Goal: Information Seeking & Learning: Find specific fact

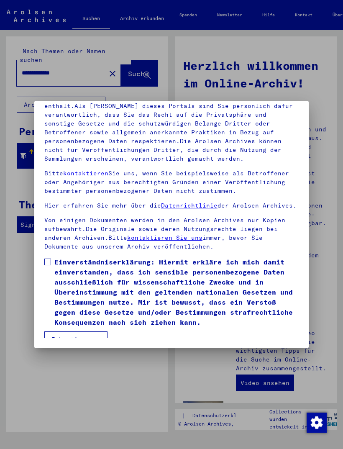
scroll to position [110, 0]
click at [54, 257] on label "Einverständniserklärung: Hiermit erkläre ich mich damit einverstanden, dass ich…" at bounding box center [171, 292] width 254 height 70
click at [85, 331] on button "Ich stimme zu" at bounding box center [75, 339] width 63 height 16
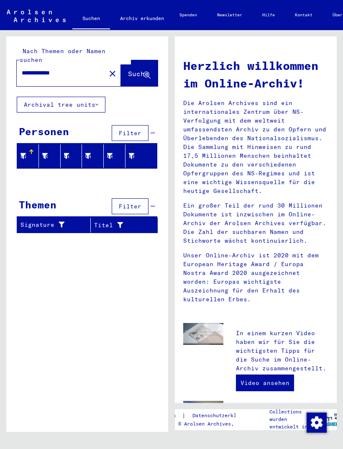
click at [74, 69] on input "**********" at bounding box center [59, 73] width 74 height 9
type input "*"
type input "***"
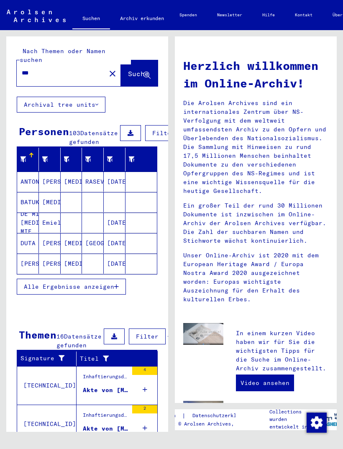
click at [107, 283] on span "Alle Ergebnisse anzeigen" at bounding box center [69, 287] width 90 height 8
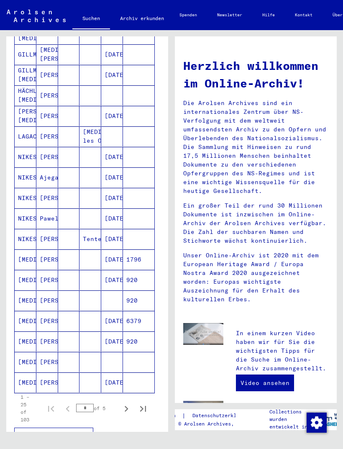
scroll to position [292, 3]
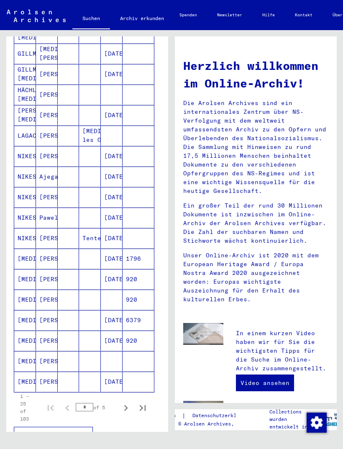
click at [28, 378] on mat-cell "[MEDICAL_DATA]" at bounding box center [25, 381] width 22 height 20
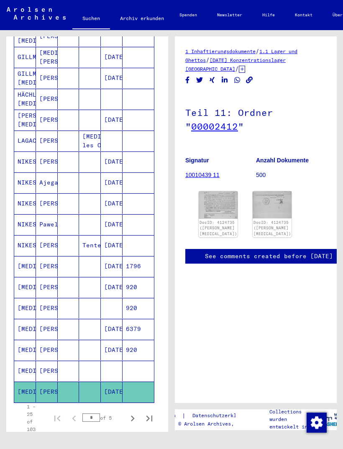
click at [219, 210] on img at bounding box center [218, 205] width 39 height 28
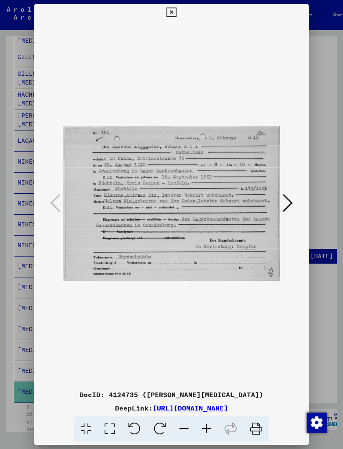
click at [176, 10] on icon at bounding box center [171, 13] width 10 height 10
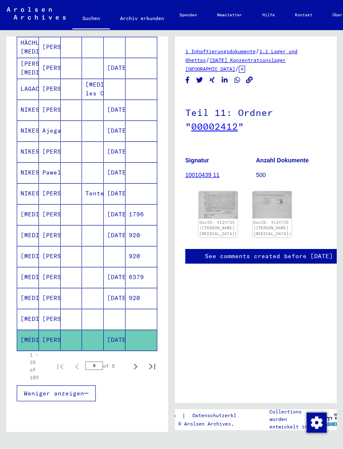
scroll to position [344, 0]
click at [137, 365] on icon "Next page" at bounding box center [136, 366] width 12 height 12
type input "*"
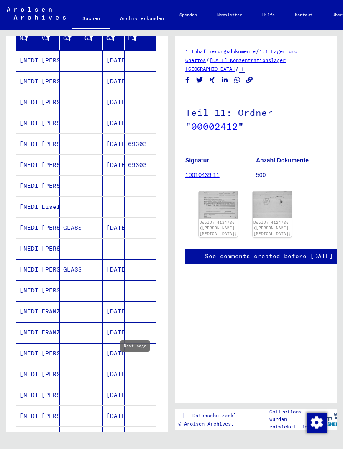
scroll to position [120, 1]
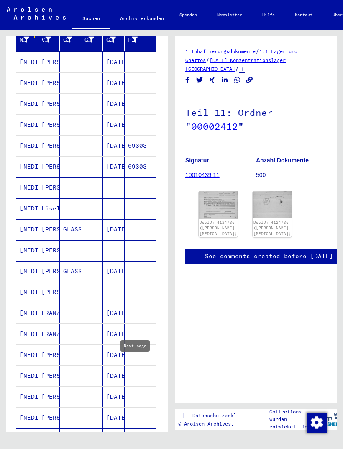
click at [46, 146] on mat-cell "[PERSON_NAME]" at bounding box center [49, 145] width 22 height 20
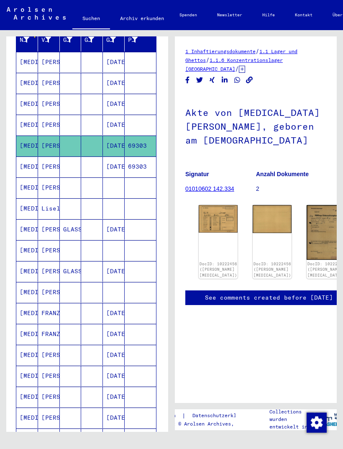
click at [208, 205] on img at bounding box center [218, 219] width 39 height 28
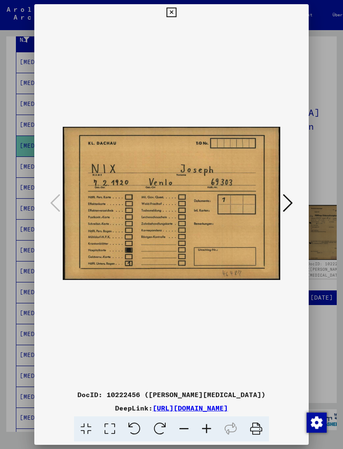
click at [286, 200] on icon at bounding box center [288, 203] width 10 height 20
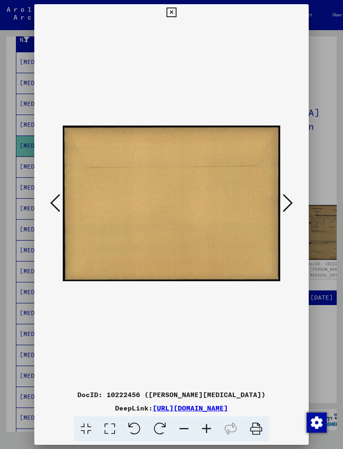
click at [287, 202] on icon at bounding box center [288, 203] width 10 height 20
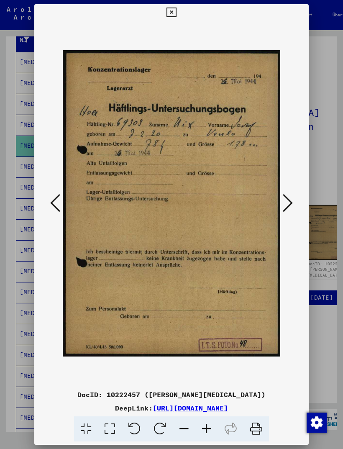
click at [284, 202] on icon at bounding box center [288, 203] width 10 height 20
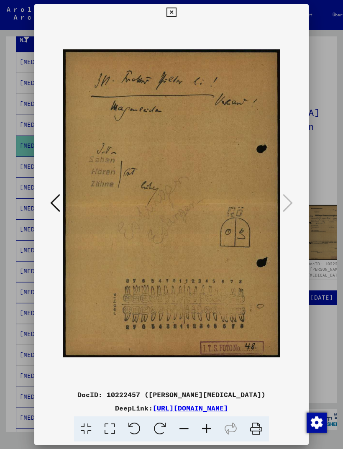
click at [280, 202] on img at bounding box center [171, 203] width 217 height 365
click at [176, 10] on icon at bounding box center [171, 13] width 10 height 10
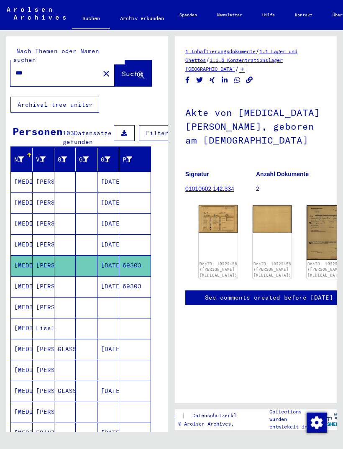
scroll to position [0, 6]
click at [45, 69] on input "***" at bounding box center [54, 73] width 79 height 9
type input "*"
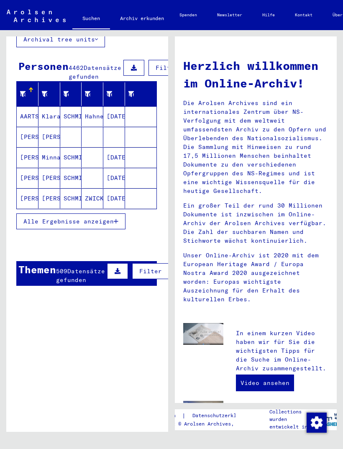
scroll to position [66, 1]
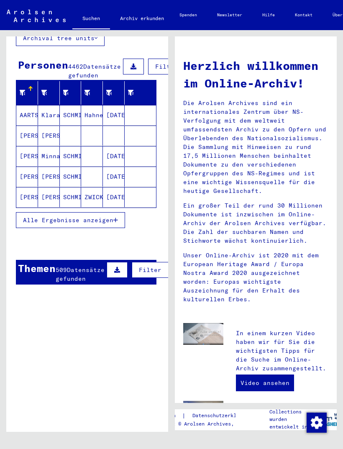
click at [108, 218] on span "Alle Ergebnisse anzeigen" at bounding box center [68, 220] width 90 height 8
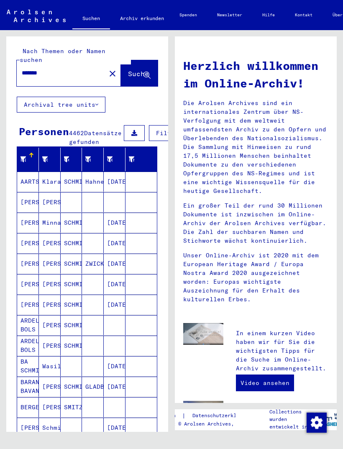
scroll to position [0, 0]
click at [132, 69] on span "Suche" at bounding box center [138, 73] width 21 height 8
click at [152, 129] on button "Filter" at bounding box center [167, 133] width 37 height 16
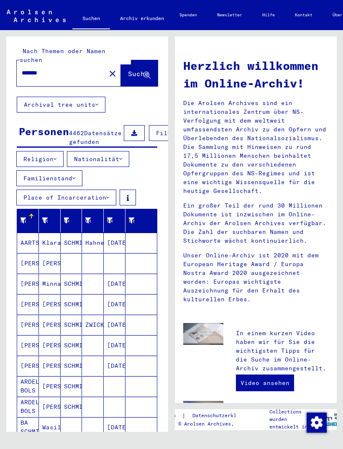
click at [54, 69] on input "*******" at bounding box center [59, 73] width 74 height 9
type input "*"
click at [60, 156] on button "Religion" at bounding box center [39, 159] width 47 height 16
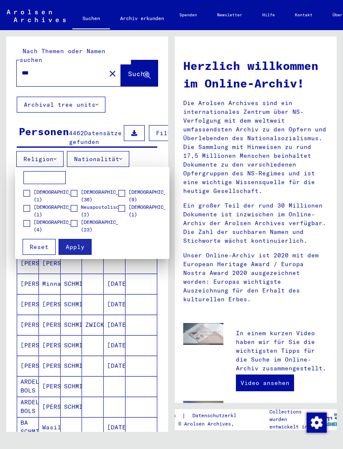
click at [77, 194] on span at bounding box center [74, 193] width 7 height 7
click at [82, 250] on span "Apply" at bounding box center [75, 247] width 19 height 8
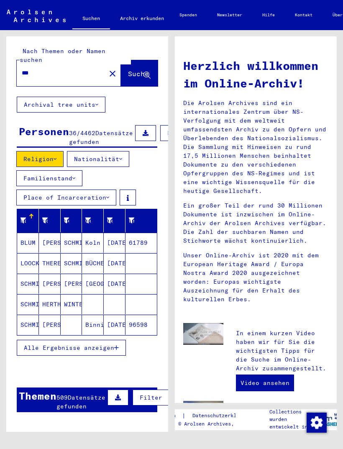
click at [31, 243] on mat-cell "BLUM" at bounding box center [28, 242] width 22 height 20
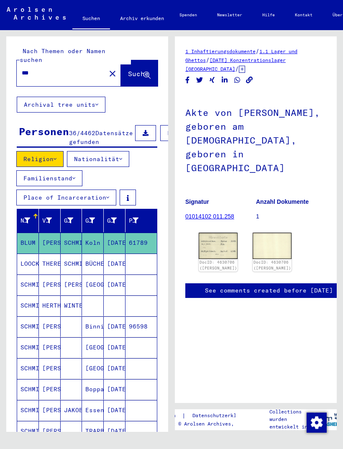
click at [210, 232] on img at bounding box center [218, 245] width 39 height 26
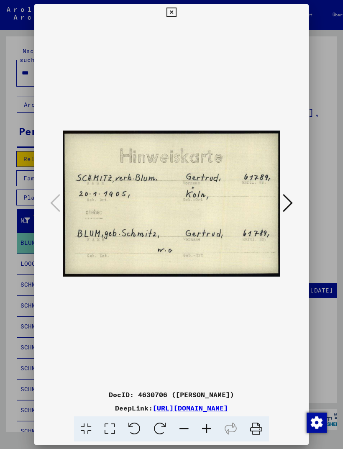
click at [284, 197] on icon at bounding box center [288, 203] width 10 height 20
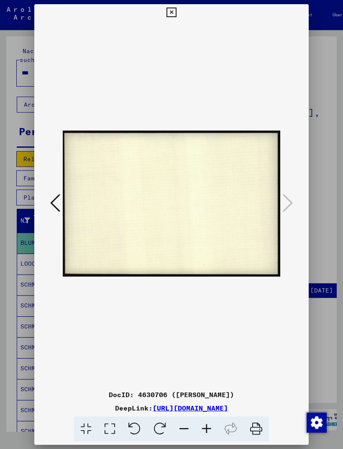
click at [179, 14] on button at bounding box center [171, 12] width 15 height 17
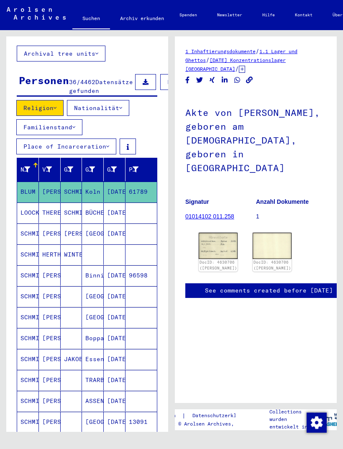
scroll to position [51, 0]
click at [33, 360] on mat-cell "SCHMITZ" at bounding box center [28, 359] width 22 height 20
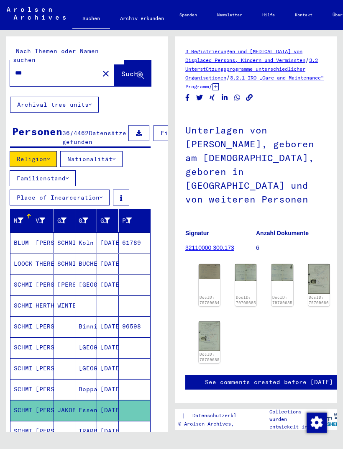
scroll to position [0, 6]
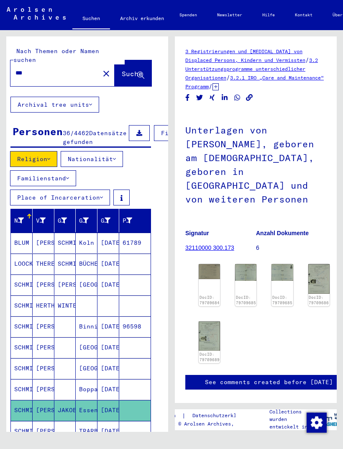
click at [49, 158] on button "Religion" at bounding box center [33, 159] width 47 height 16
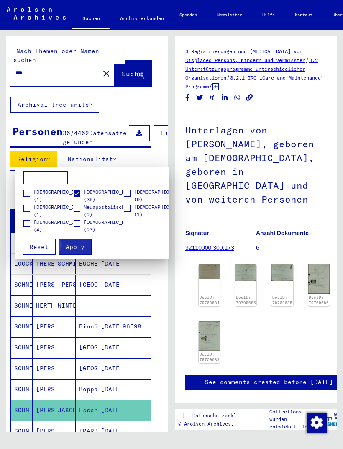
click at [78, 250] on span "Apply" at bounding box center [75, 247] width 19 height 8
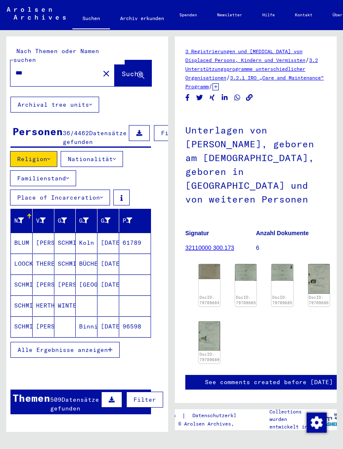
click at [36, 69] on input "***" at bounding box center [54, 73] width 79 height 9
type input "*"
type input "***"
click at [140, 71] on button "Suche" at bounding box center [133, 73] width 37 height 26
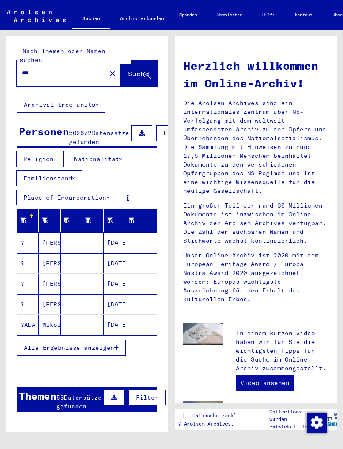
click at [56, 158] on icon at bounding box center [55, 159] width 3 height 6
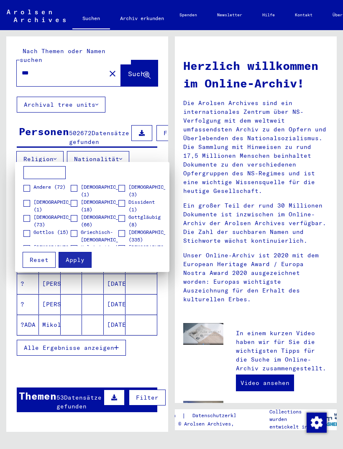
click at [110, 311] on div at bounding box center [171, 224] width 343 height 449
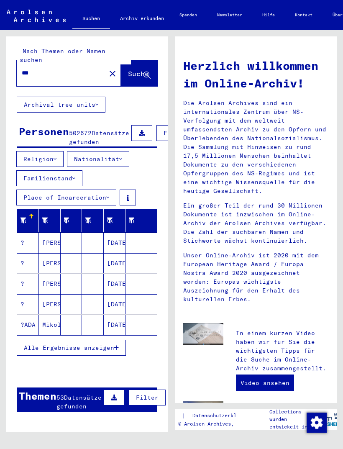
click at [48, 284] on mat-cell "[PERSON_NAME]" at bounding box center [50, 283] width 22 height 20
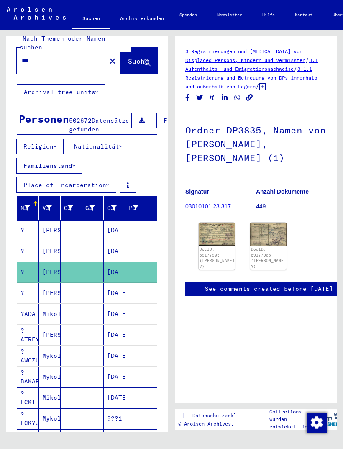
scroll to position [13, 0]
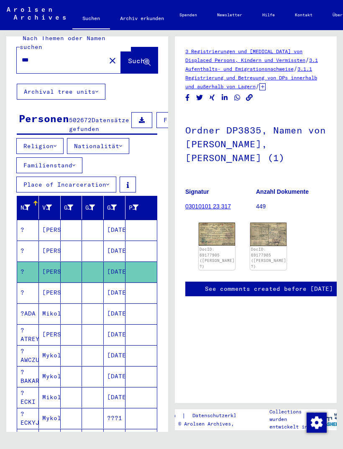
click at [222, 240] on img at bounding box center [217, 233] width 36 height 23
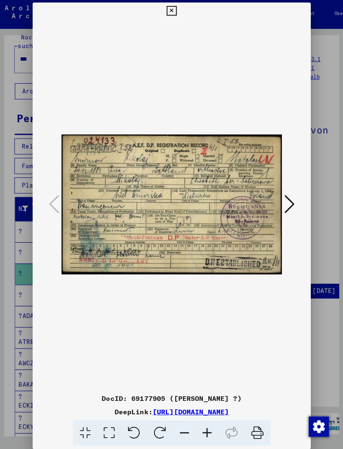
click at [179, 8] on button at bounding box center [171, 12] width 15 height 17
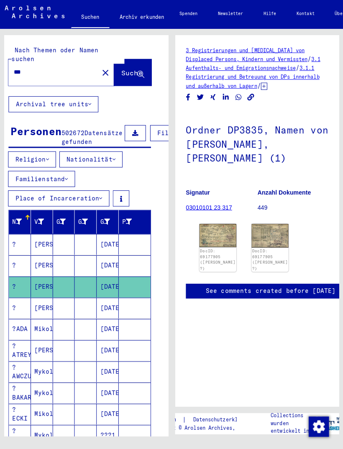
scroll to position [0, 6]
click at [32, 69] on input "***" at bounding box center [54, 73] width 79 height 9
click at [101, 69] on mat-icon "close" at bounding box center [106, 74] width 10 height 10
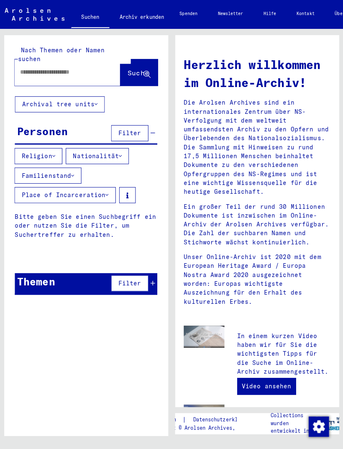
click at [46, 69] on input "text" at bounding box center [59, 73] width 74 height 9
click at [146, 72] on icon at bounding box center [146, 75] width 7 height 7
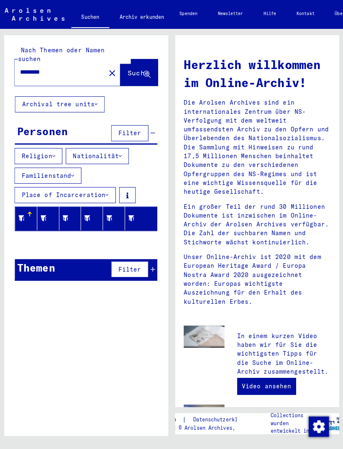
click at [56, 153] on icon at bounding box center [55, 156] width 3 height 6
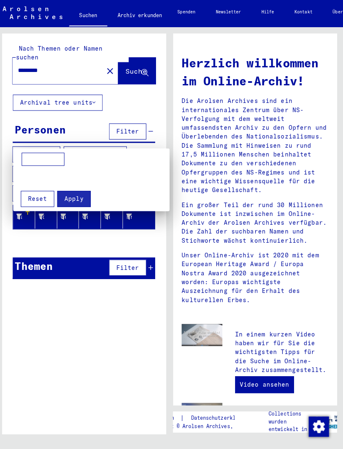
click at [38, 196] on span "Reset" at bounding box center [39, 198] width 19 height 8
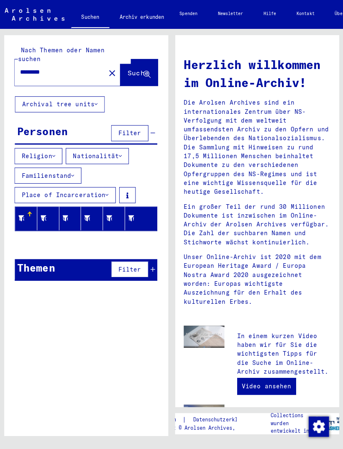
click at [61, 69] on input "*********" at bounding box center [59, 73] width 74 height 9
type input "**********"
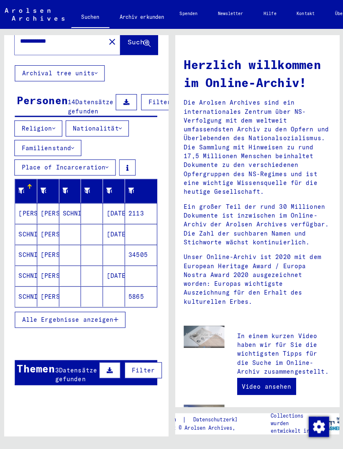
scroll to position [32, 0]
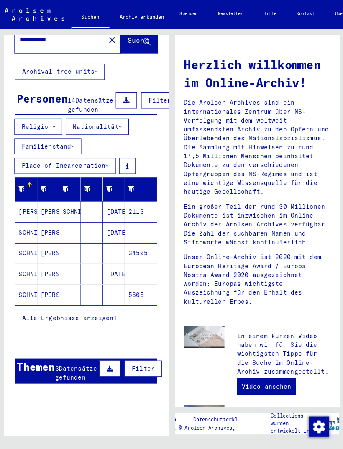
click at [69, 212] on mat-cell "SCHNIPPERING" at bounding box center [72, 210] width 22 height 20
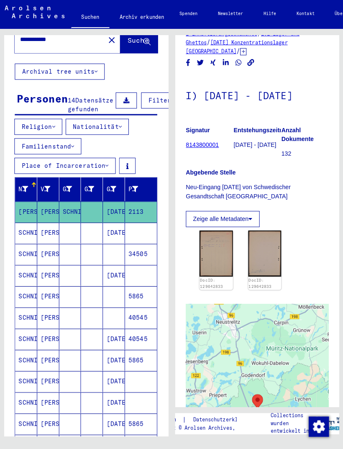
scroll to position [17, 0]
click at [250, 220] on icon at bounding box center [249, 217] width 4 height 6
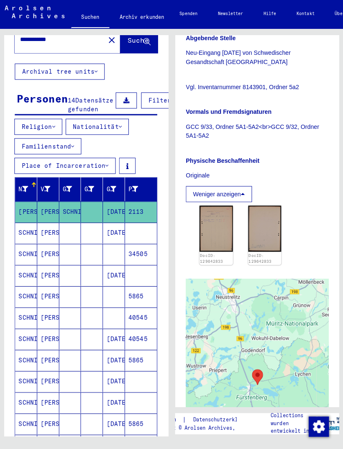
scroll to position [150, 0]
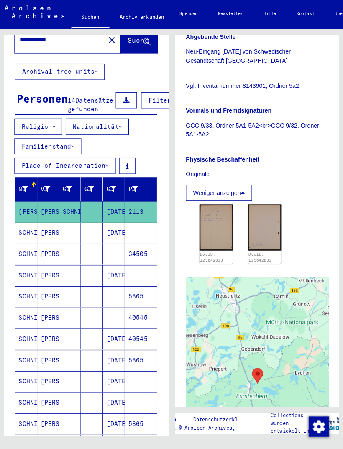
click at [211, 236] on img at bounding box center [215, 226] width 33 height 46
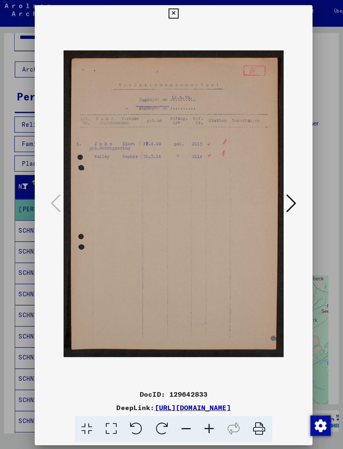
click at [291, 194] on icon at bounding box center [288, 203] width 10 height 20
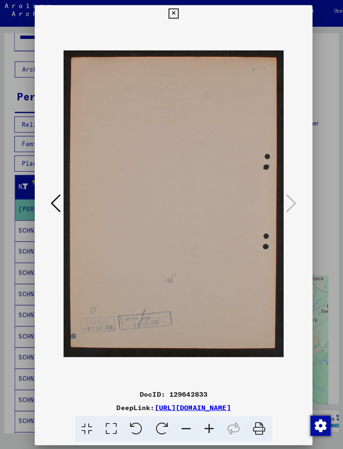
click at [176, 13] on icon at bounding box center [171, 15] width 10 height 10
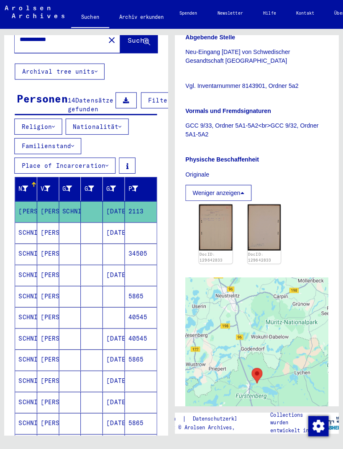
click at [26, 236] on mat-cell "SCHNIPPERING" at bounding box center [28, 231] width 22 height 20
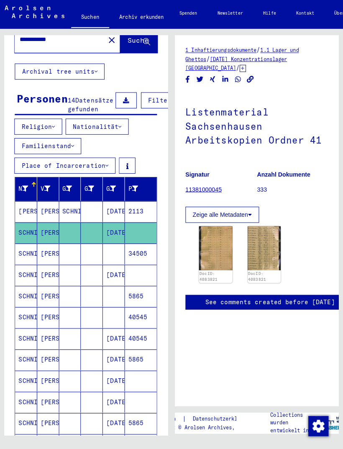
click at [221, 247] on img at bounding box center [215, 246] width 33 height 43
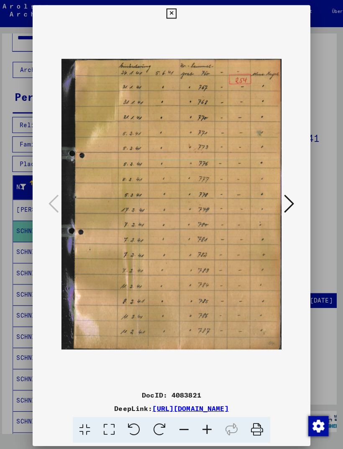
click at [286, 196] on icon at bounding box center [288, 203] width 10 height 20
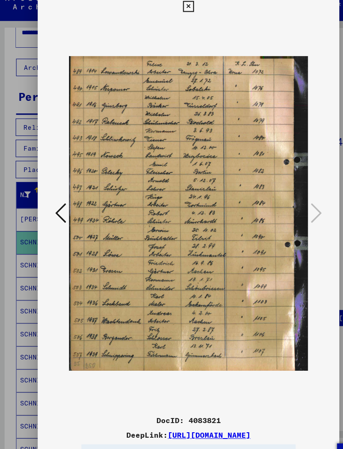
click at [176, 10] on icon at bounding box center [171, 15] width 10 height 10
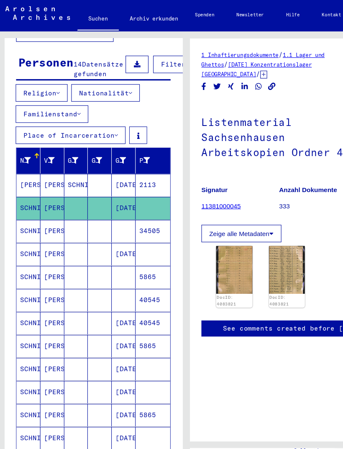
scroll to position [74, 0]
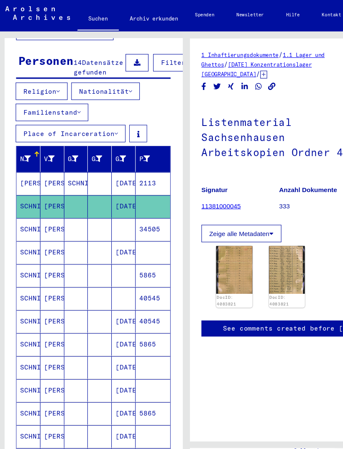
click at [26, 210] on mat-cell "SCHNIPPERING" at bounding box center [28, 210] width 22 height 20
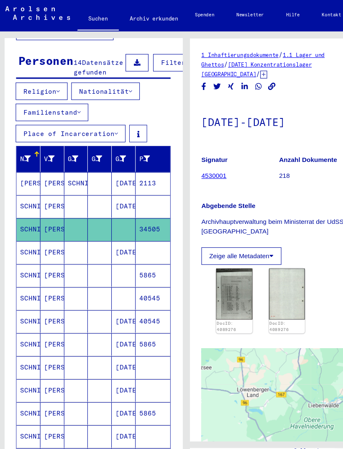
click at [215, 270] on img at bounding box center [215, 268] width 33 height 46
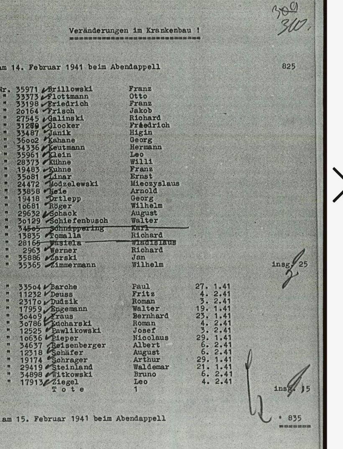
click at [283, 193] on icon at bounding box center [288, 203] width 10 height 20
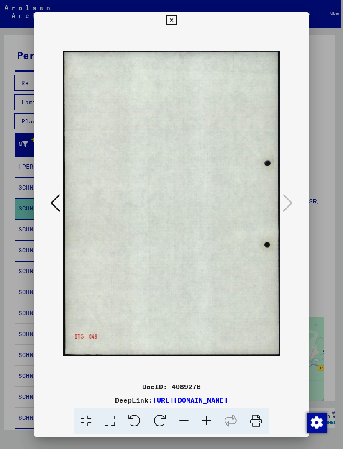
click at [176, 15] on icon at bounding box center [171, 20] width 10 height 10
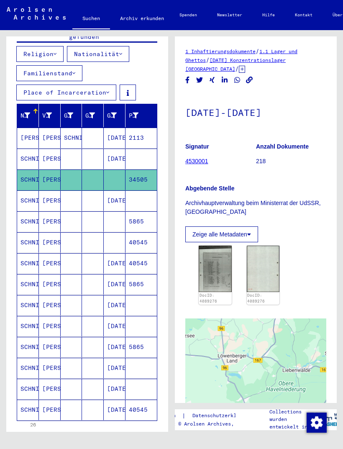
scroll to position [105, 0]
click at [30, 224] on mat-cell "SCHNIPPERING" at bounding box center [28, 221] width 22 height 20
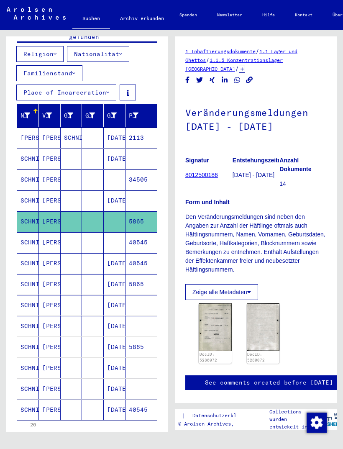
click at [221, 324] on img at bounding box center [215, 326] width 33 height 47
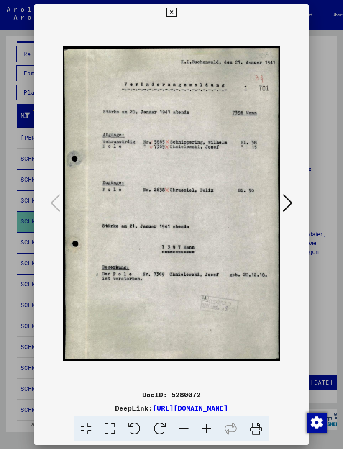
click at [176, 12] on icon at bounding box center [171, 13] width 10 height 10
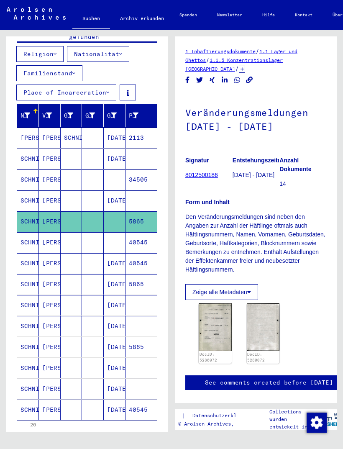
click at [56, 240] on mat-cell "[PERSON_NAME]" at bounding box center [50, 242] width 22 height 20
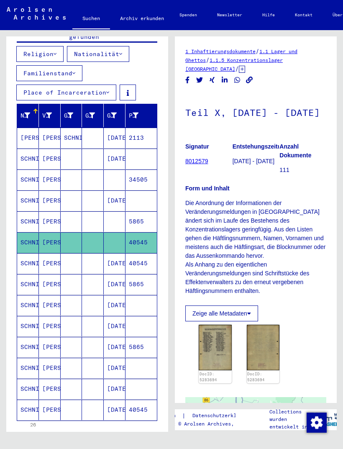
scroll to position [15, 0]
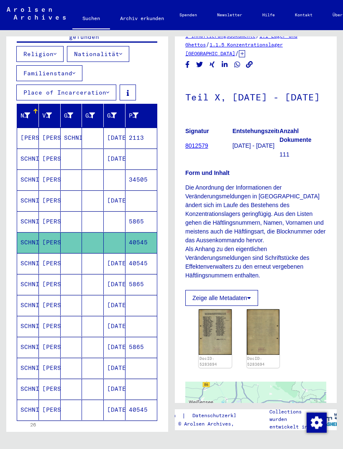
click at [220, 341] on img at bounding box center [215, 332] width 33 height 46
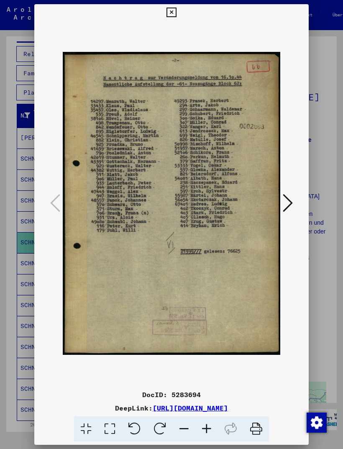
click at [176, 9] on icon at bounding box center [171, 13] width 10 height 10
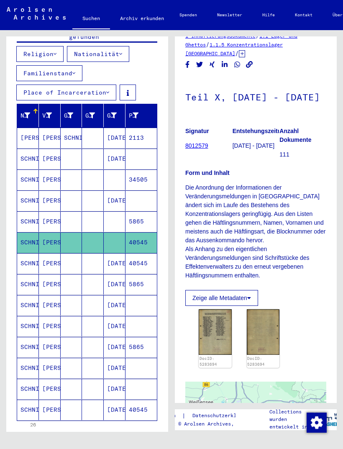
click at [35, 264] on mat-cell "SCHNIPPERING" at bounding box center [28, 263] width 22 height 20
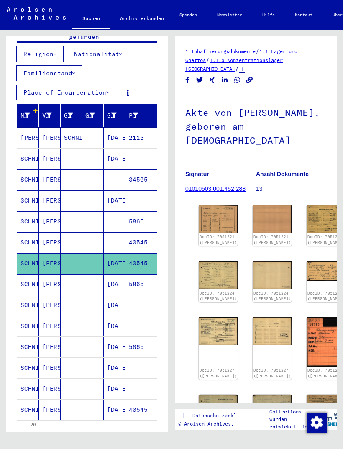
click at [214, 226] on img at bounding box center [218, 219] width 39 height 28
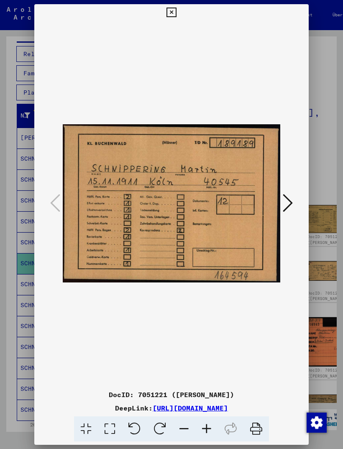
click at [289, 201] on icon at bounding box center [288, 203] width 10 height 20
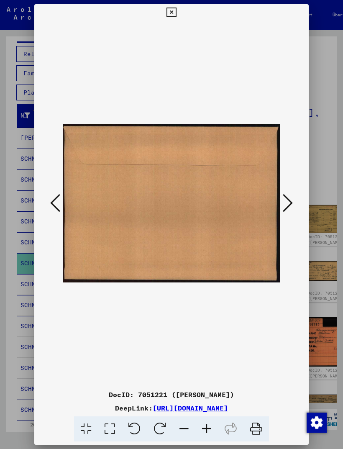
click at [291, 198] on icon at bounding box center [288, 203] width 10 height 20
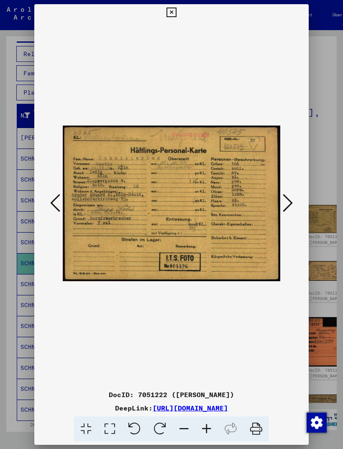
click at [286, 199] on icon at bounding box center [288, 203] width 10 height 20
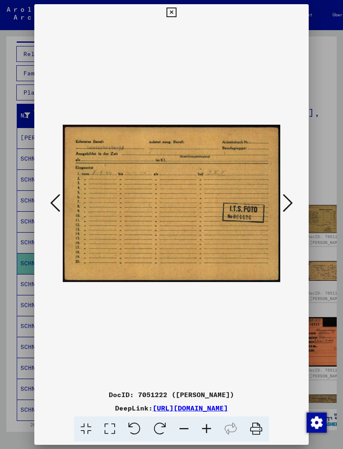
click at [286, 199] on icon at bounding box center [288, 203] width 10 height 20
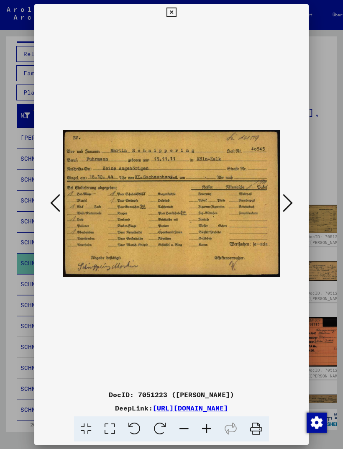
click at [292, 199] on icon at bounding box center [288, 203] width 10 height 20
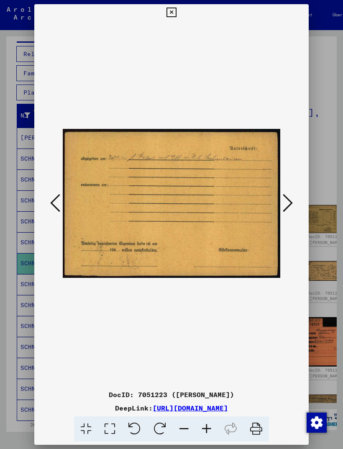
click at [55, 203] on icon at bounding box center [55, 203] width 10 height 20
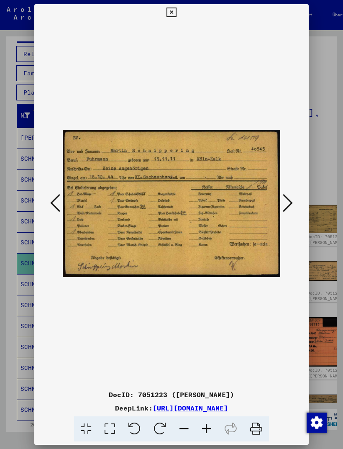
click at [179, 10] on button at bounding box center [171, 12] width 15 height 17
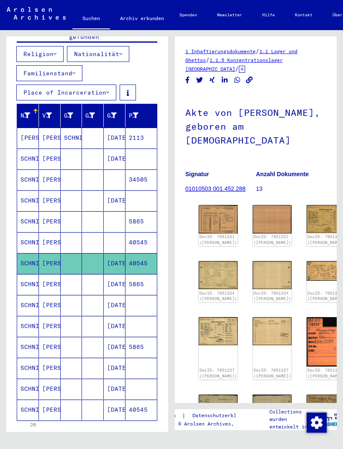
click at [30, 285] on mat-cell "SCHNIPPERING" at bounding box center [28, 284] width 22 height 20
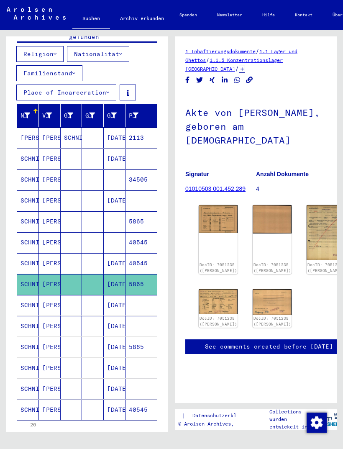
click at [217, 217] on img at bounding box center [218, 219] width 39 height 28
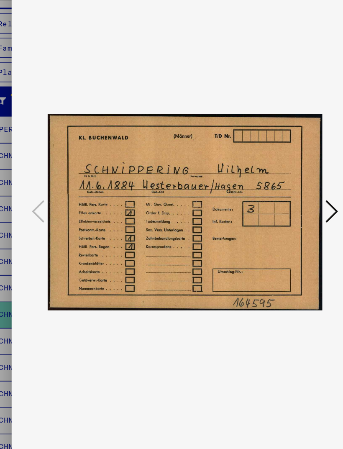
click at [283, 193] on icon at bounding box center [288, 203] width 10 height 20
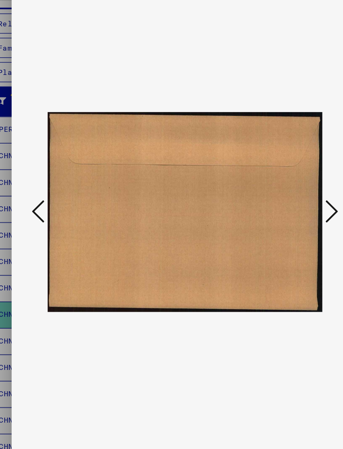
click at [283, 193] on icon at bounding box center [288, 203] width 10 height 20
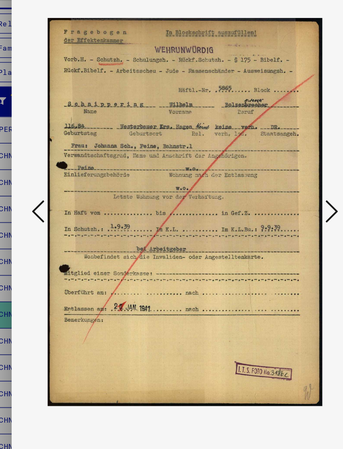
click at [283, 193] on icon at bounding box center [288, 203] width 10 height 20
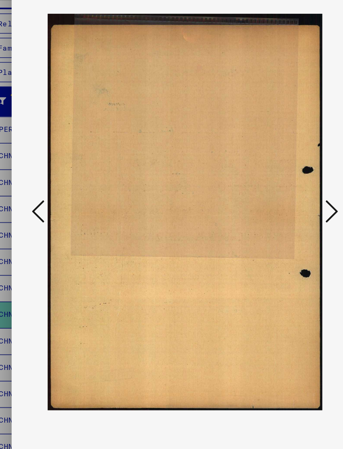
click at [283, 193] on icon at bounding box center [288, 203] width 10 height 20
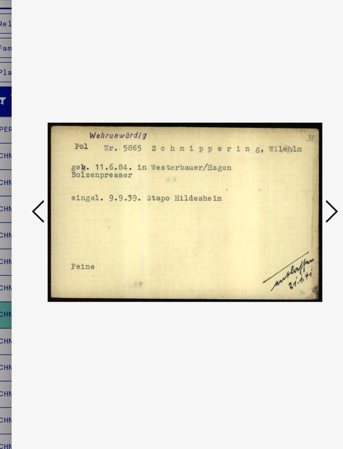
click at [283, 193] on icon at bounding box center [288, 203] width 10 height 20
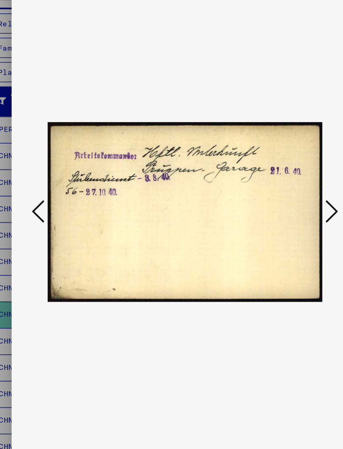
click at [283, 193] on icon at bounding box center [288, 203] width 10 height 20
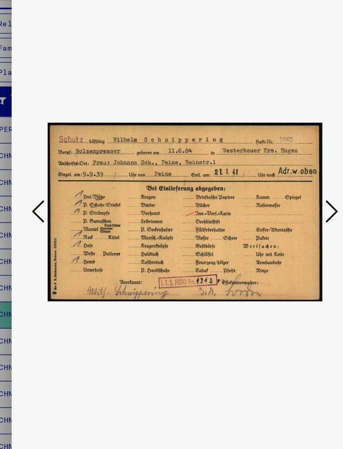
click at [283, 193] on icon at bounding box center [288, 203] width 10 height 20
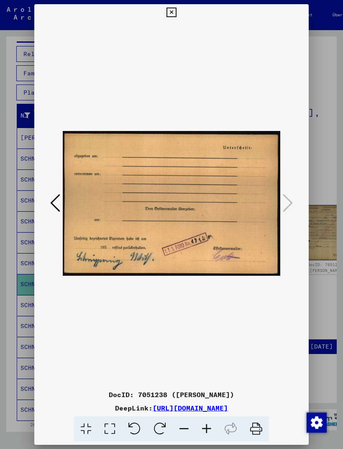
click at [176, 8] on icon at bounding box center [171, 13] width 10 height 10
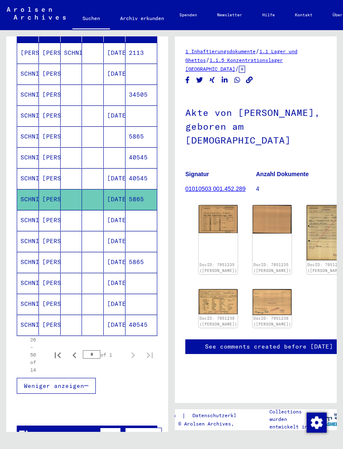
scroll to position [193, 0]
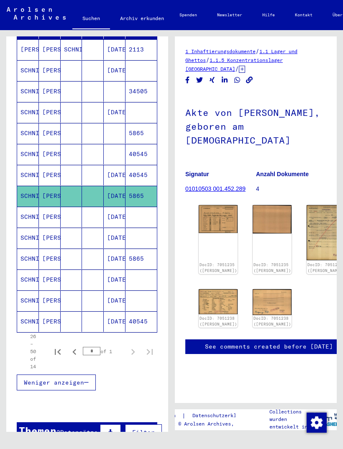
click at [27, 220] on mat-cell "SCHNIPPERING" at bounding box center [28, 217] width 22 height 20
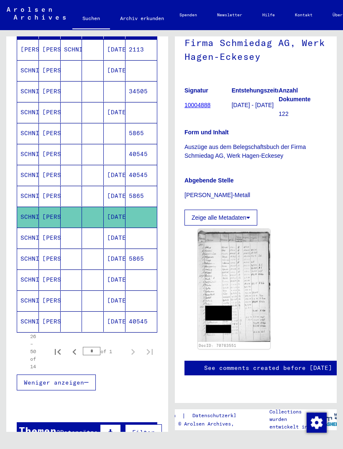
scroll to position [161, 3]
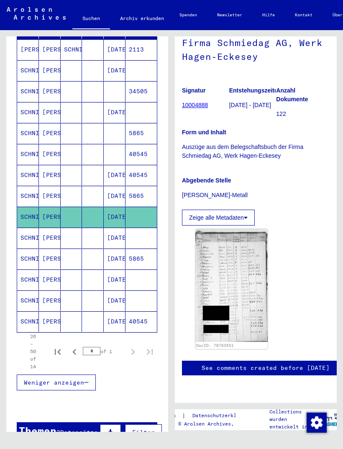
click at [240, 263] on img at bounding box center [231, 285] width 72 height 113
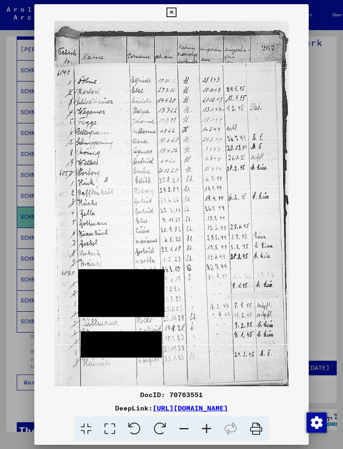
click at [176, 10] on icon at bounding box center [171, 13] width 10 height 10
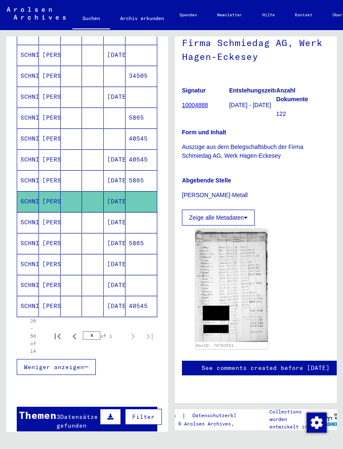
scroll to position [209, 1]
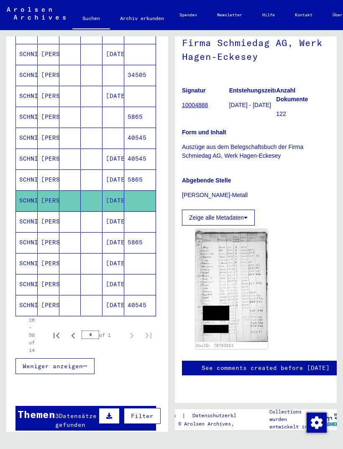
click at [28, 246] on mat-cell "SCHNIPPERING" at bounding box center [27, 242] width 22 height 20
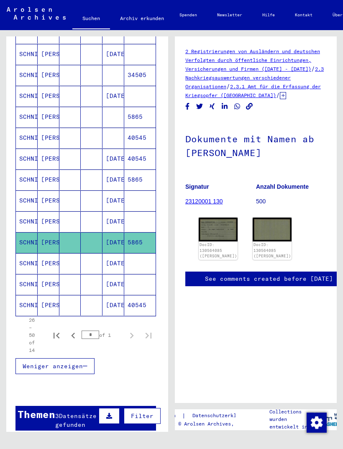
click at [217, 229] on img at bounding box center [218, 228] width 39 height 23
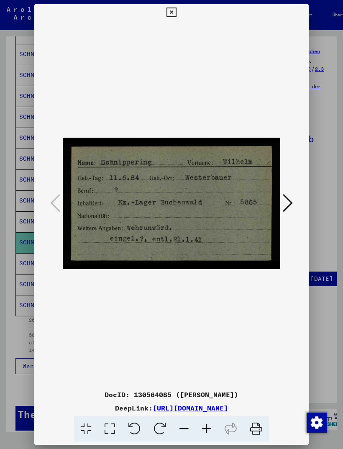
click at [294, 192] on button at bounding box center [287, 204] width 15 height 24
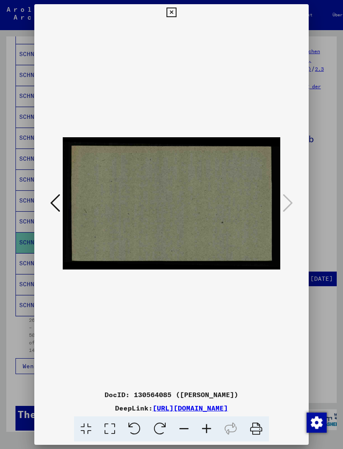
click at [176, 11] on icon at bounding box center [171, 13] width 10 height 10
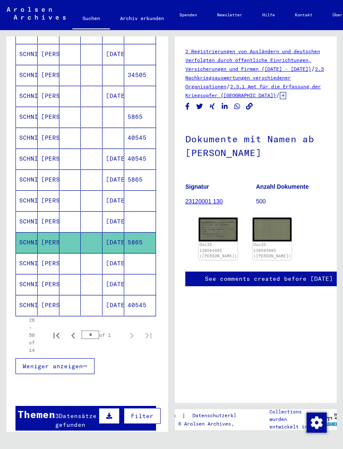
click at [29, 263] on mat-cell "SCHNIPPERING" at bounding box center [27, 263] width 22 height 20
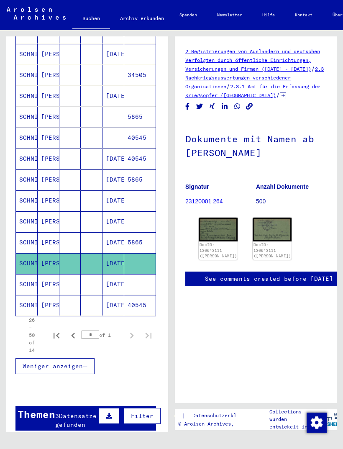
click at [220, 228] on img at bounding box center [218, 229] width 39 height 24
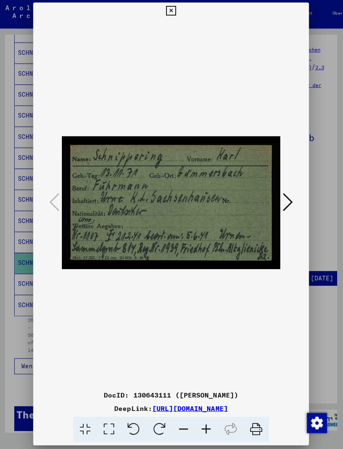
click at [285, 202] on icon at bounding box center [288, 203] width 10 height 20
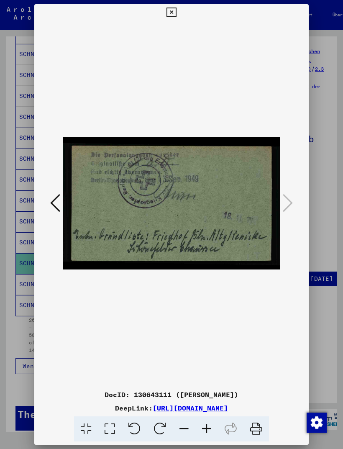
click at [176, 10] on icon at bounding box center [171, 13] width 10 height 10
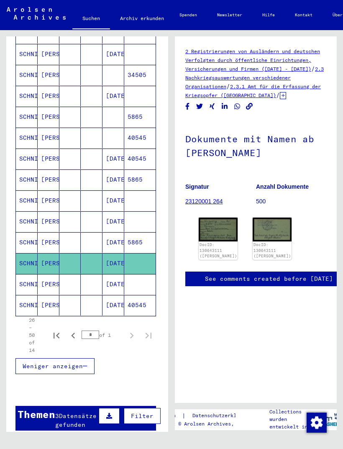
click at [28, 304] on mat-cell "SCHNIPPERING" at bounding box center [27, 305] width 22 height 20
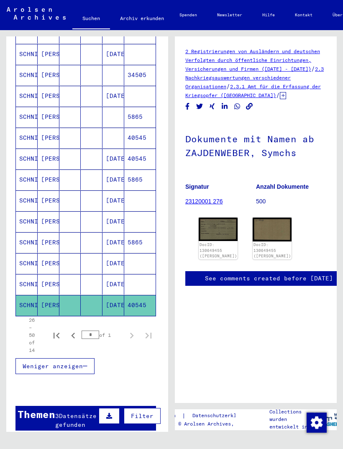
click at [217, 235] on img at bounding box center [218, 228] width 39 height 23
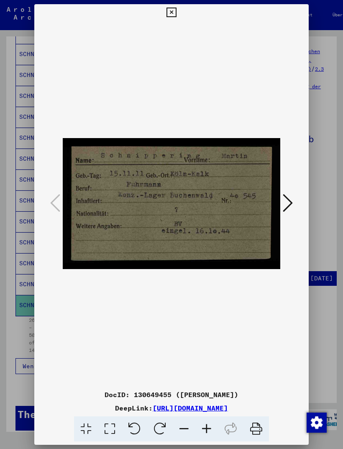
click at [285, 196] on icon at bounding box center [288, 203] width 10 height 20
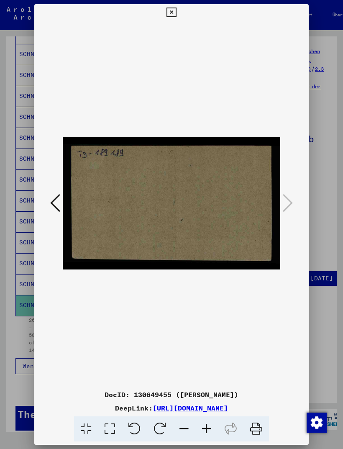
click at [176, 10] on icon at bounding box center [171, 13] width 10 height 10
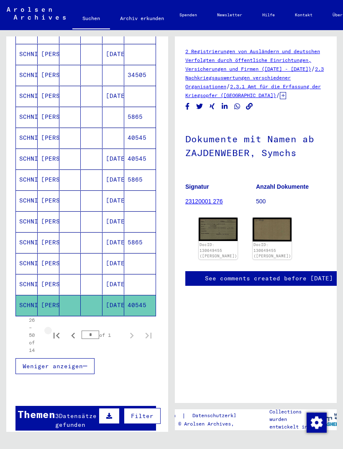
click at [64, 337] on button "First page" at bounding box center [56, 335] width 17 height 17
type input "*"
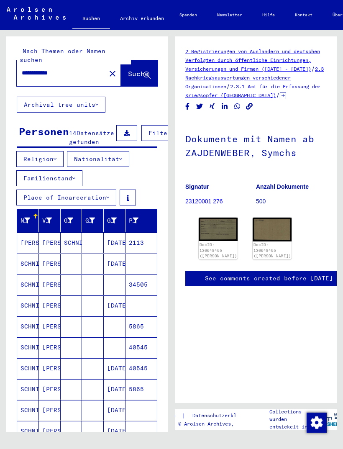
click at [69, 69] on input "**********" at bounding box center [61, 73] width 79 height 9
type input "*"
type input "*******"
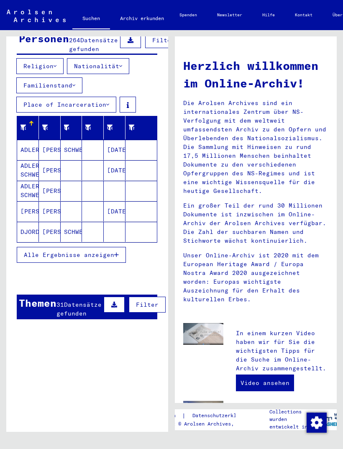
scroll to position [94, 0]
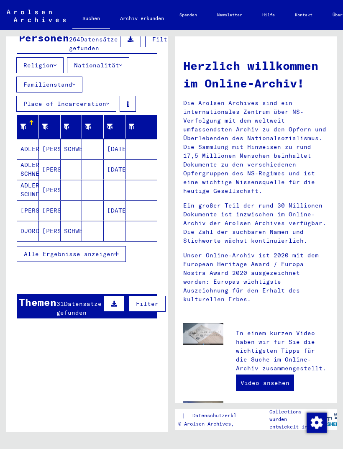
click at [100, 250] on span "Alle Ergebnisse anzeigen" at bounding box center [69, 254] width 90 height 8
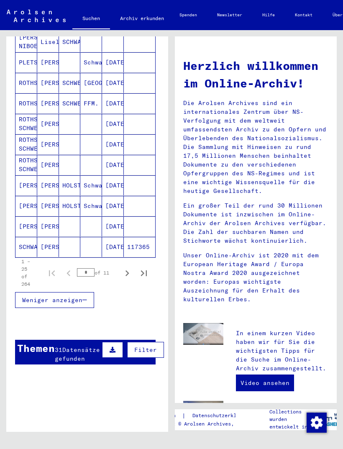
scroll to position [488, 2]
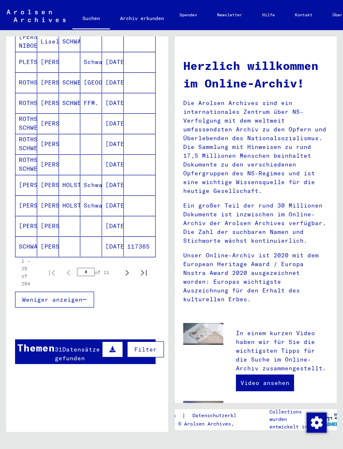
click at [128, 275] on icon "Next page" at bounding box center [127, 273] width 12 height 12
type input "*"
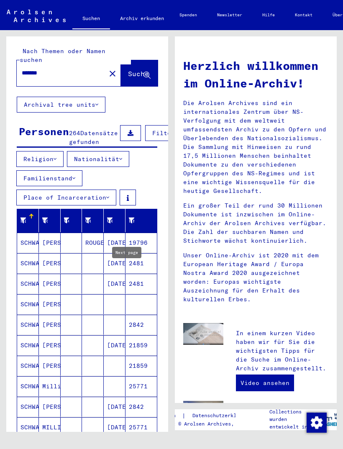
scroll to position [0, 0]
click at [152, 129] on span "Filter" at bounding box center [163, 133] width 23 height 8
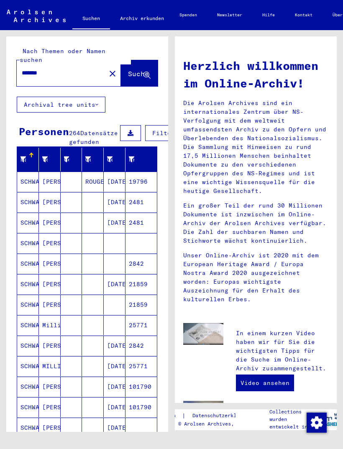
click at [152, 129] on span "Filter" at bounding box center [163, 133] width 23 height 8
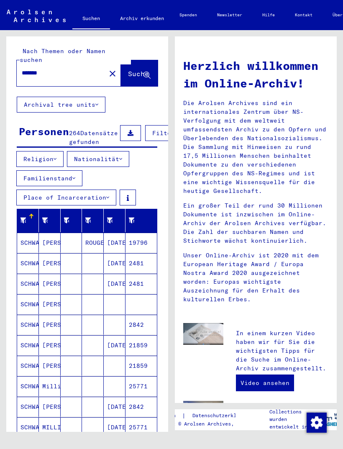
click at [107, 197] on icon at bounding box center [107, 197] width 3 height 6
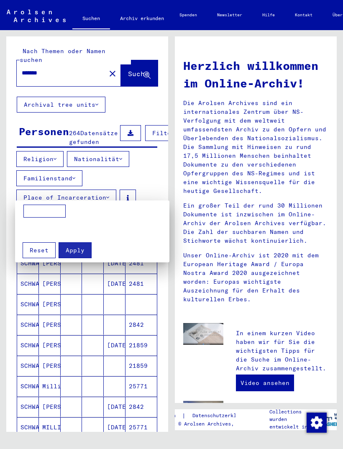
click at [48, 208] on input at bounding box center [44, 210] width 42 height 13
type input "*********"
click at [82, 247] on span "Apply" at bounding box center [75, 250] width 19 height 8
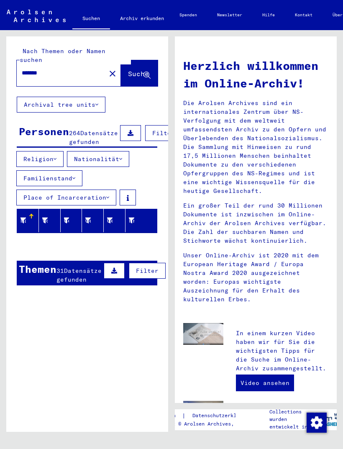
click at [101, 199] on button "Place of Incarceration" at bounding box center [66, 197] width 100 height 16
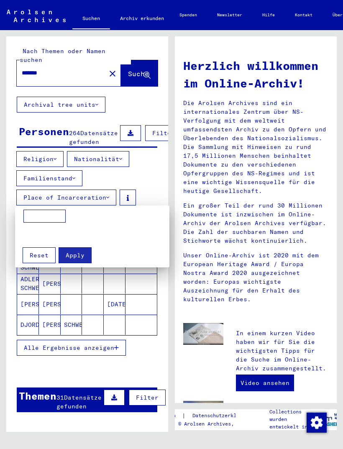
click at [117, 362] on div at bounding box center [171, 224] width 343 height 449
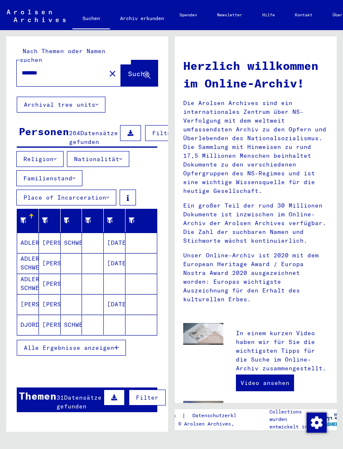
click at [111, 198] on button "Place of Incarceration" at bounding box center [66, 197] width 100 height 16
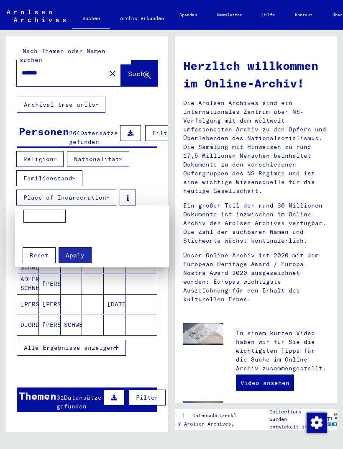
click at [40, 252] on span "Reset" at bounding box center [39, 255] width 19 height 8
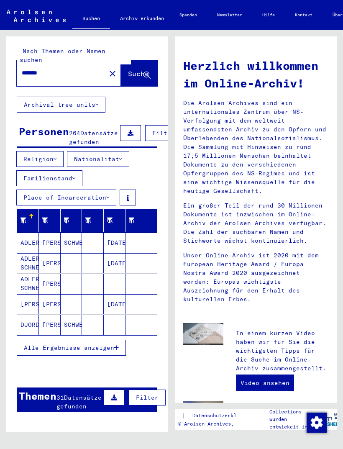
click at [131, 69] on span "Suche" at bounding box center [138, 73] width 21 height 8
click at [111, 344] on span "Alle Ergebnisse anzeigen" at bounding box center [69, 348] width 90 height 8
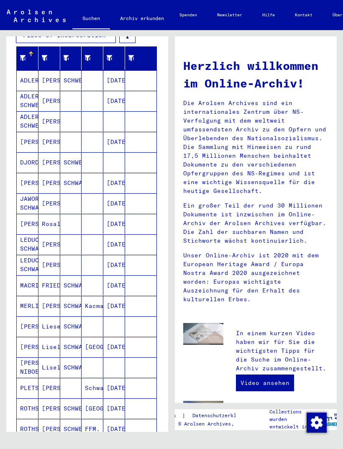
scroll to position [161, 3]
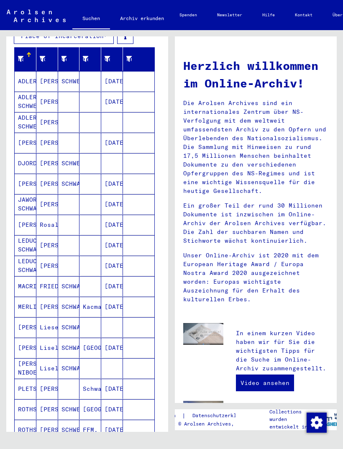
click at [29, 228] on mat-cell "[PERSON_NAME]" at bounding box center [26, 225] width 22 height 20
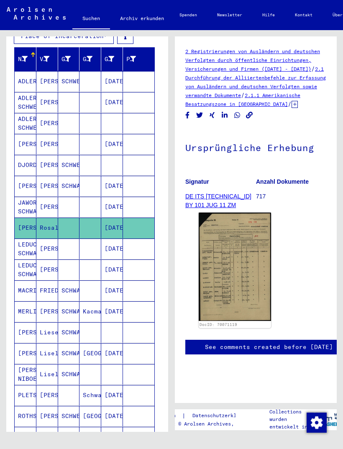
click at [241, 270] on img at bounding box center [235, 266] width 72 height 108
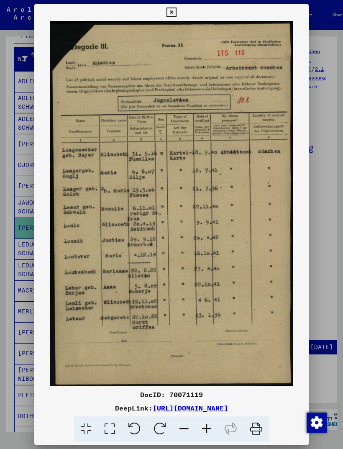
click at [176, 11] on icon at bounding box center [171, 13] width 10 height 10
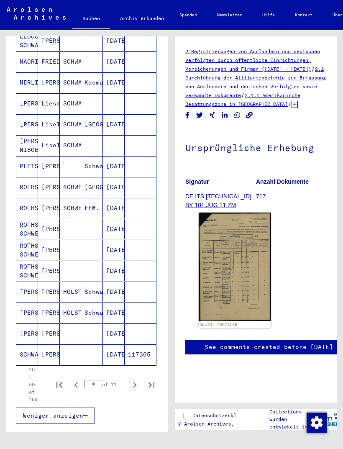
scroll to position [391, 1]
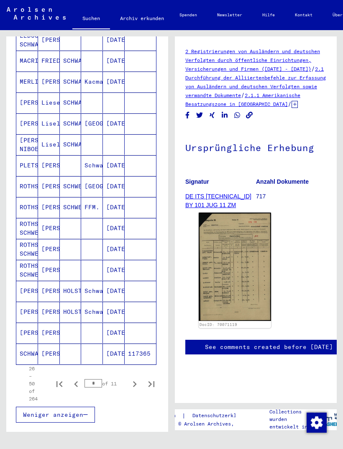
click at [28, 351] on mat-cell "SCHWALM" at bounding box center [27, 353] width 22 height 20
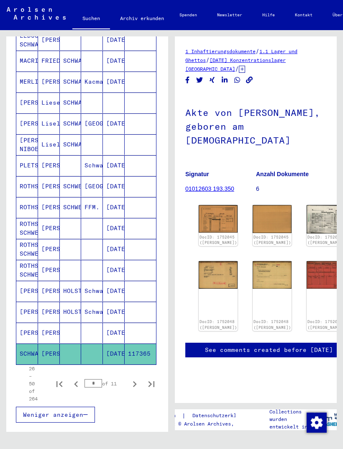
click at [217, 233] on div "DocID: 1752045 ([PERSON_NAME])" at bounding box center [218, 239] width 39 height 13
click at [209, 205] on img at bounding box center [218, 219] width 39 height 28
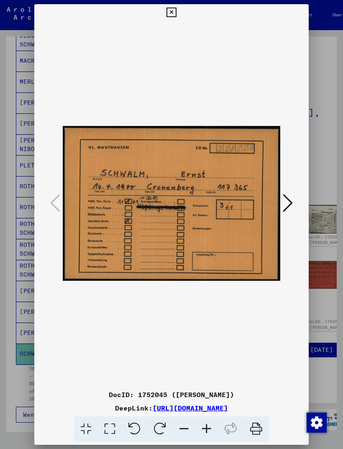
click at [287, 198] on icon at bounding box center [288, 203] width 10 height 20
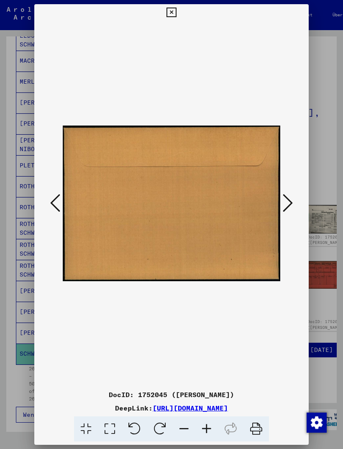
click at [56, 197] on icon at bounding box center [55, 203] width 10 height 20
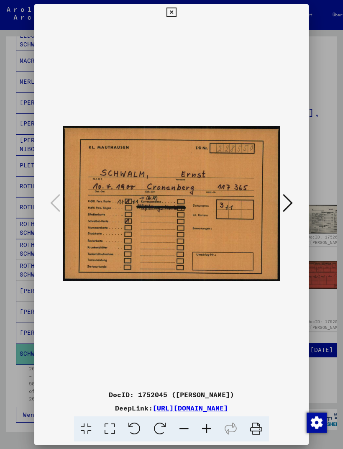
click at [287, 199] on icon at bounding box center [288, 203] width 10 height 20
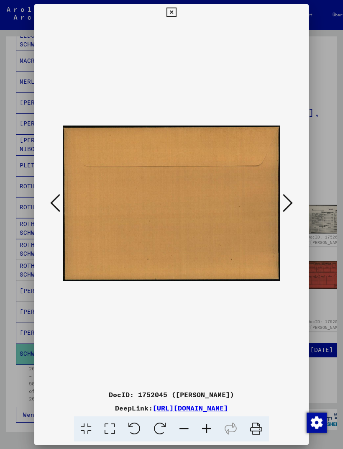
click at [288, 199] on icon at bounding box center [288, 203] width 10 height 20
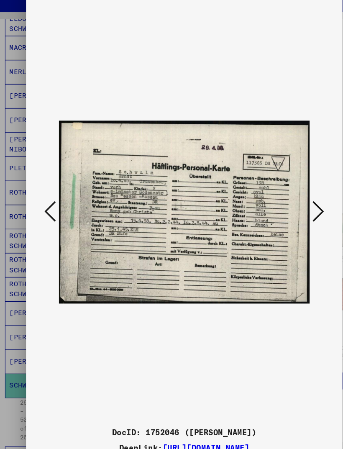
click at [283, 193] on icon at bounding box center [288, 203] width 10 height 20
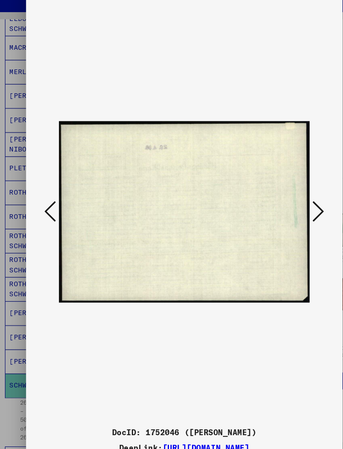
click at [283, 193] on icon at bounding box center [288, 203] width 10 height 20
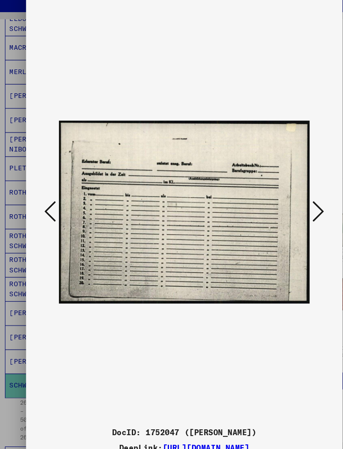
click at [283, 193] on icon at bounding box center [288, 203] width 10 height 20
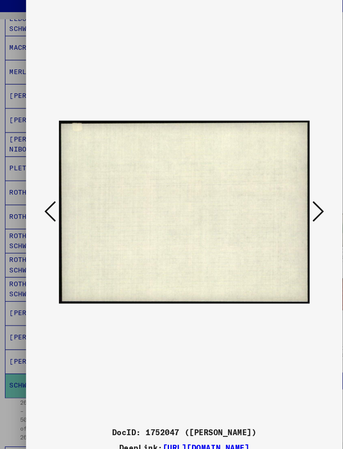
click at [283, 193] on icon at bounding box center [288, 203] width 10 height 20
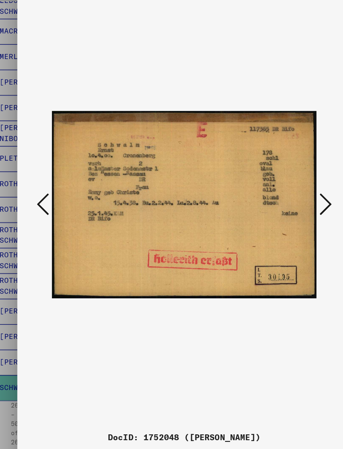
click at [283, 193] on icon at bounding box center [288, 203] width 10 height 20
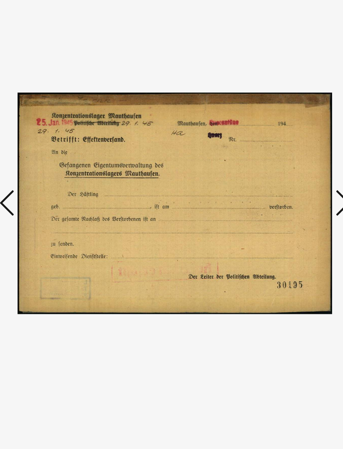
click at [283, 193] on icon at bounding box center [288, 203] width 10 height 20
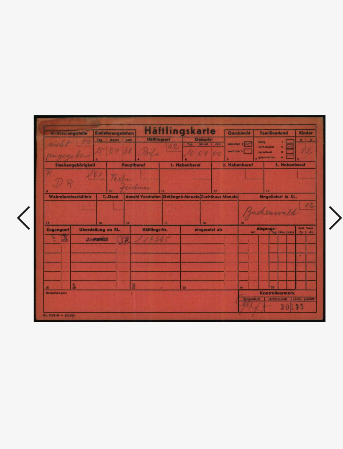
click at [283, 193] on icon at bounding box center [288, 203] width 10 height 20
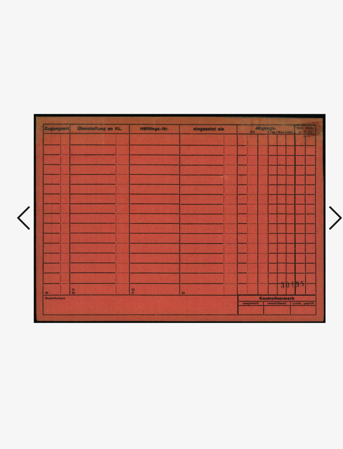
click at [283, 193] on icon at bounding box center [288, 203] width 10 height 20
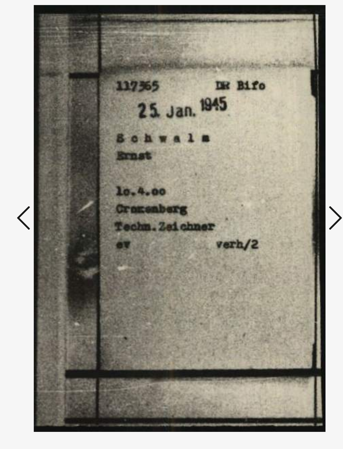
click at [283, 193] on icon at bounding box center [288, 203] width 10 height 20
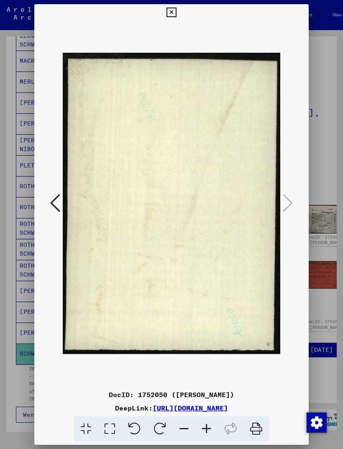
click at [179, 9] on button at bounding box center [171, 12] width 15 height 17
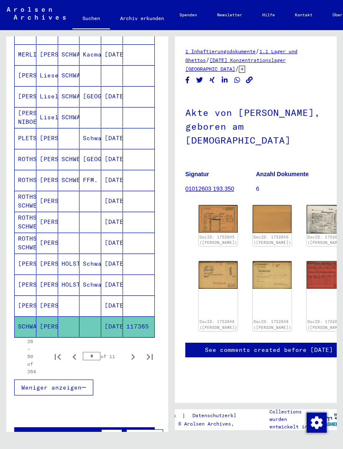
scroll to position [420, 4]
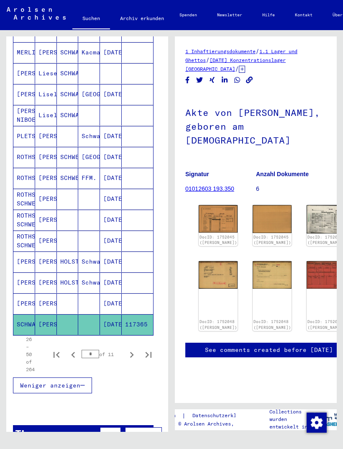
click at [132, 353] on icon "Next page" at bounding box center [132, 355] width 12 height 12
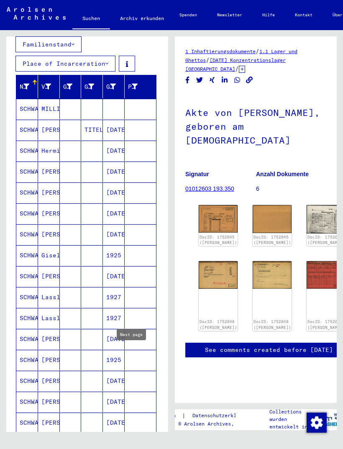
scroll to position [135, 1]
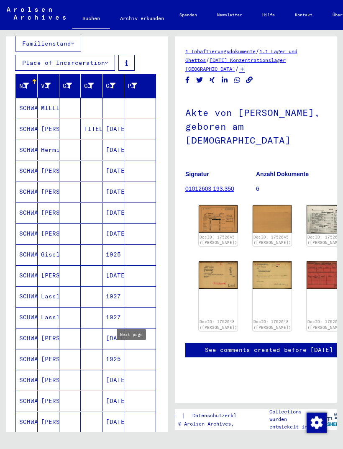
click at [30, 130] on mat-cell "SCHWALM" at bounding box center [27, 129] width 22 height 20
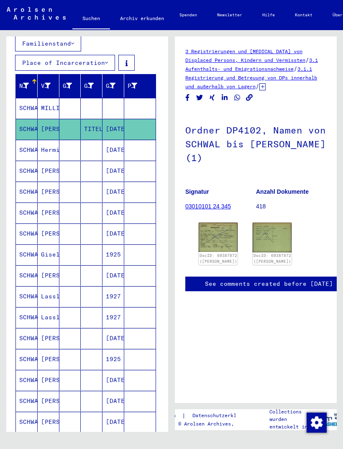
click at [216, 233] on img at bounding box center [218, 236] width 39 height 29
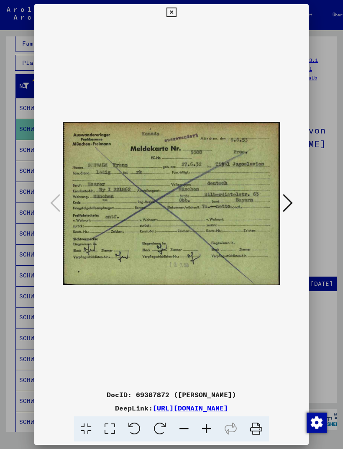
click at [176, 9] on icon at bounding box center [171, 13] width 10 height 10
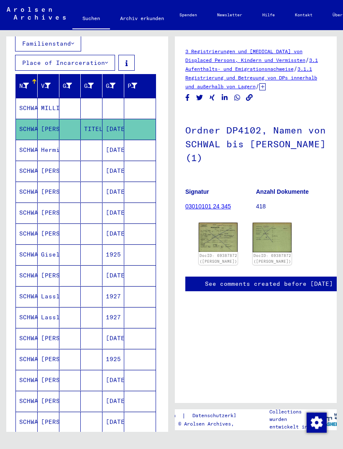
click at [30, 110] on mat-cell "SCHWALM" at bounding box center [27, 108] width 22 height 20
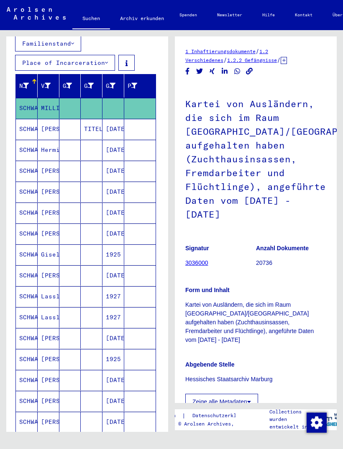
click at [27, 153] on mat-cell "SCHWALM" at bounding box center [27, 150] width 22 height 20
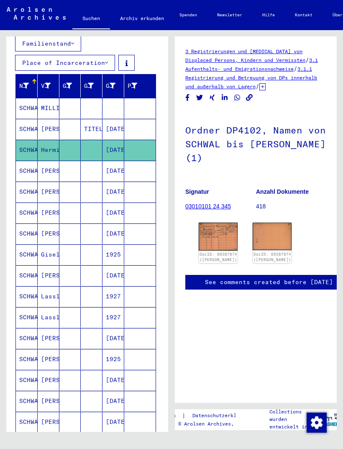
click at [219, 232] on img at bounding box center [218, 236] width 39 height 28
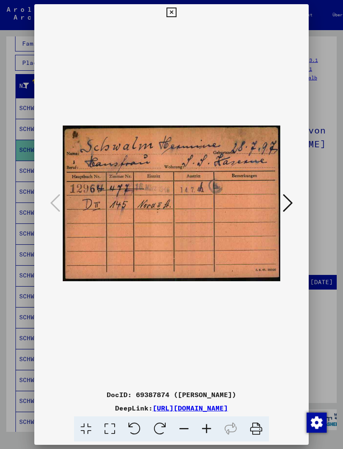
click at [291, 195] on icon at bounding box center [288, 203] width 10 height 20
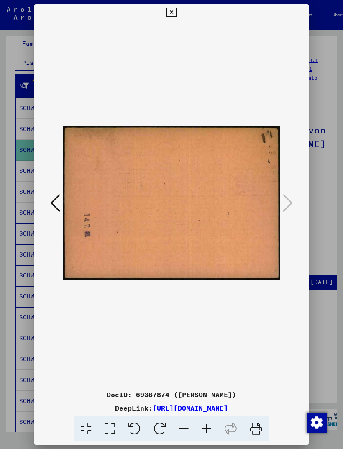
click at [176, 11] on icon at bounding box center [171, 13] width 10 height 10
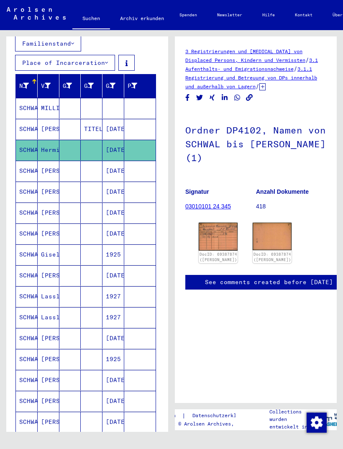
click at [29, 195] on mat-cell "SCHWALM" at bounding box center [27, 191] width 22 height 20
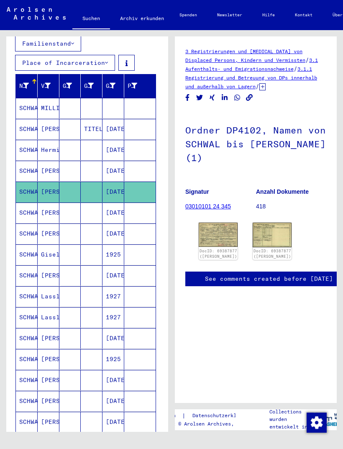
click at [217, 234] on img at bounding box center [218, 234] width 39 height 24
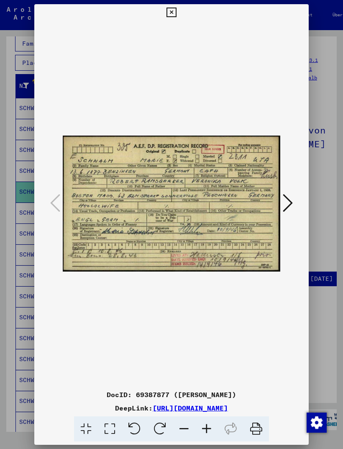
click at [290, 193] on icon at bounding box center [288, 203] width 10 height 20
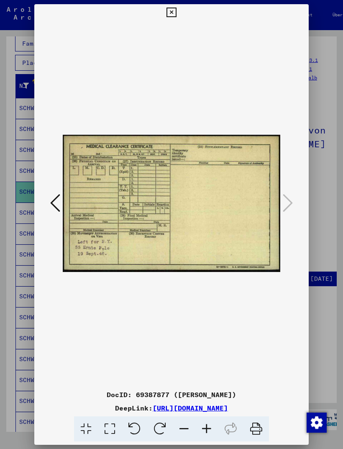
click at [176, 8] on icon at bounding box center [171, 13] width 10 height 10
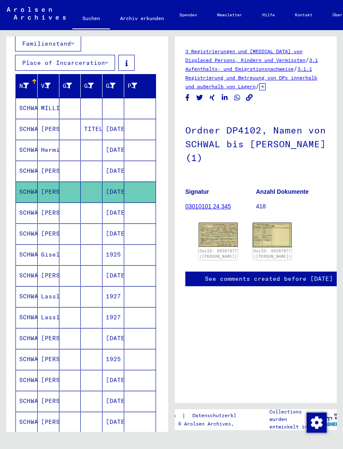
click at [27, 214] on mat-cell "SCHWALM" at bounding box center [27, 212] width 22 height 20
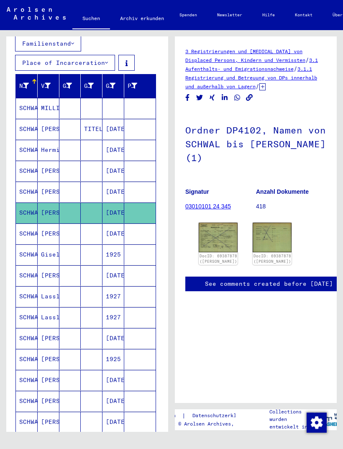
click at [220, 236] on img at bounding box center [218, 236] width 39 height 29
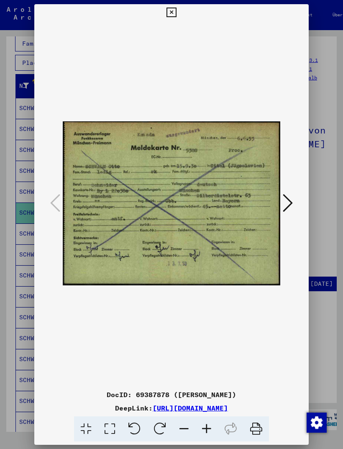
click at [176, 11] on icon at bounding box center [171, 13] width 10 height 10
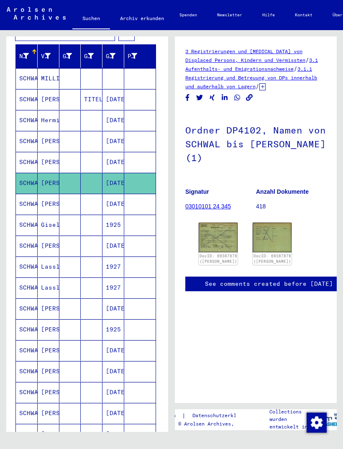
scroll to position [170, 2]
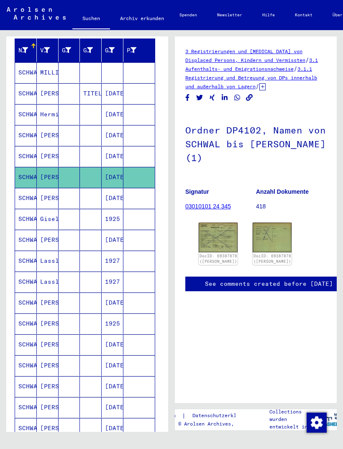
click at [29, 197] on mat-cell "SCHWALM" at bounding box center [26, 198] width 22 height 20
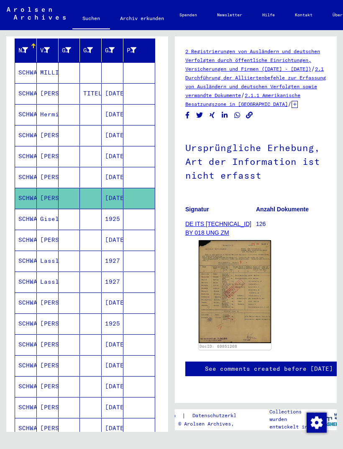
click at [231, 293] on img at bounding box center [235, 291] width 72 height 102
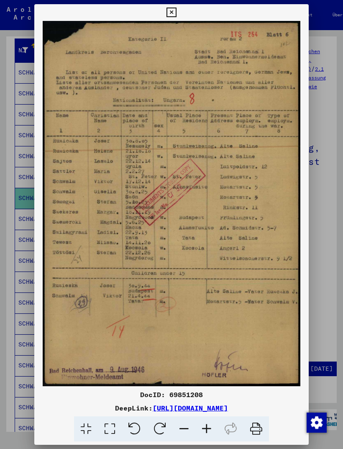
click at [176, 9] on icon at bounding box center [171, 13] width 10 height 10
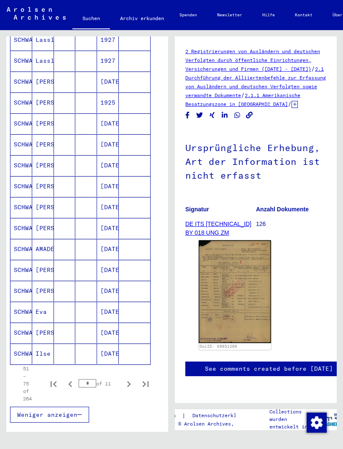
scroll to position [393, 6]
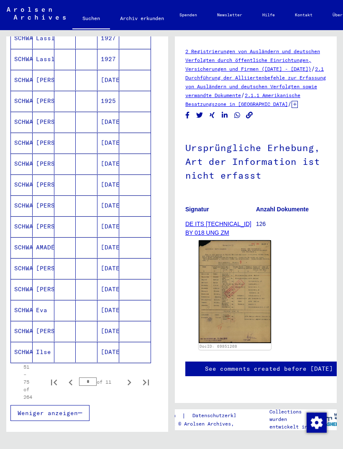
click at [26, 313] on mat-cell "SCHWALM" at bounding box center [22, 310] width 22 height 20
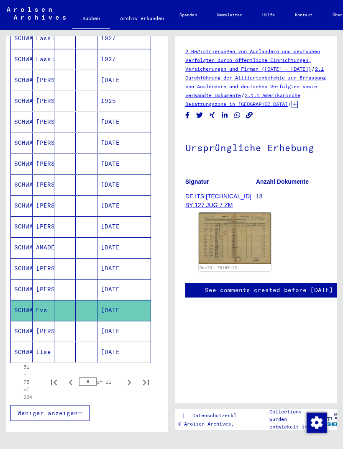
click at [238, 248] on img at bounding box center [235, 237] width 72 height 51
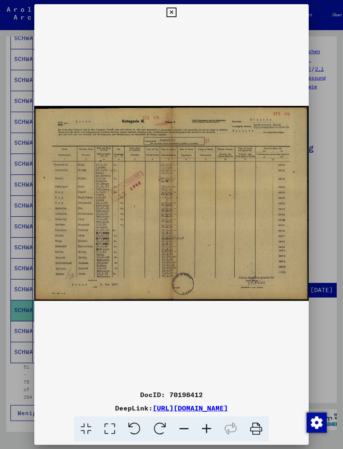
click at [176, 10] on icon at bounding box center [171, 13] width 10 height 10
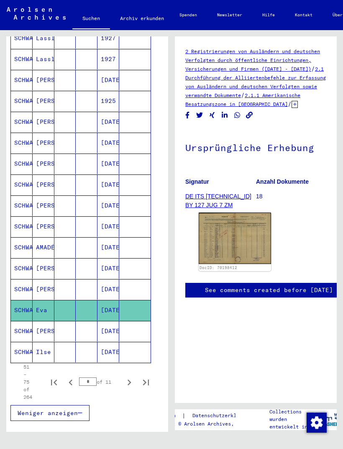
click at [23, 348] on mat-cell "SCHWALM" at bounding box center [22, 352] width 22 height 20
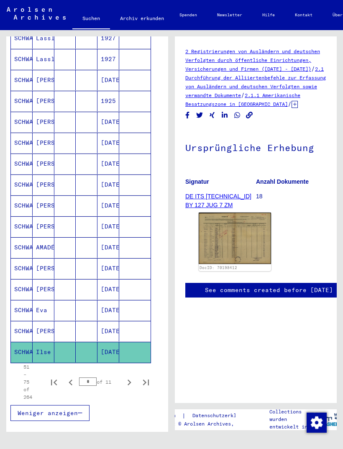
click at [129, 381] on icon "Next page" at bounding box center [130, 382] width 4 height 6
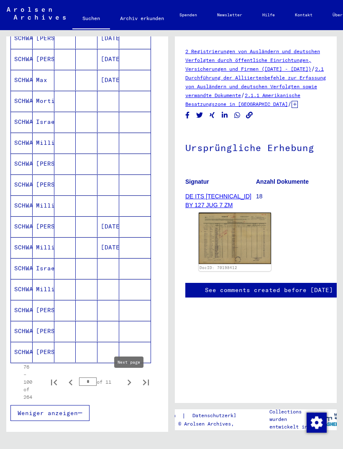
click at [27, 271] on mat-cell "SCHWALM" at bounding box center [22, 268] width 22 height 20
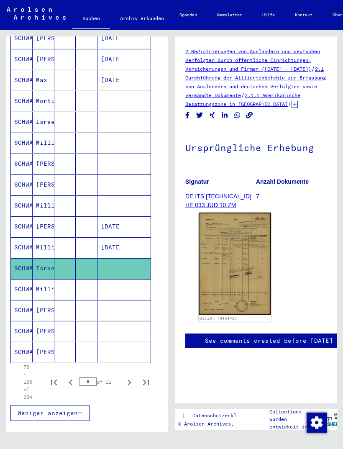
click at [131, 383] on icon "Next page" at bounding box center [130, 382] width 4 height 6
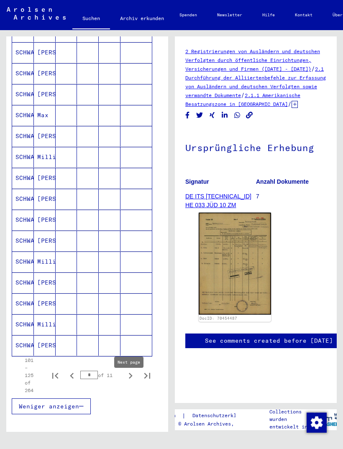
scroll to position [402, 5]
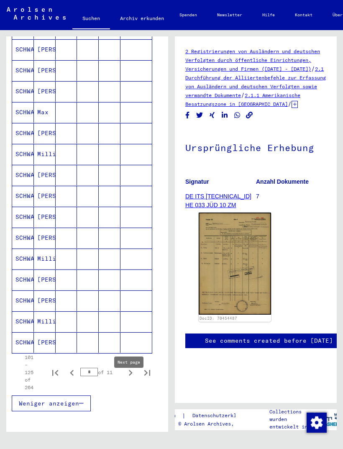
click at [39, 340] on mat-cell "[PERSON_NAME]" at bounding box center [45, 342] width 22 height 20
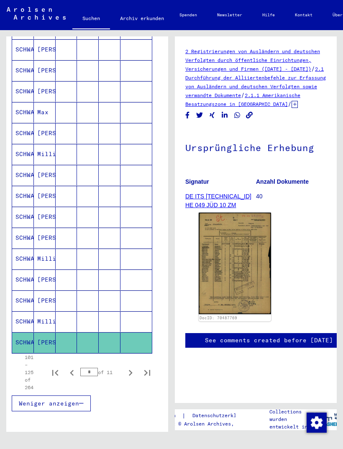
click at [247, 287] on img at bounding box center [235, 263] width 72 height 102
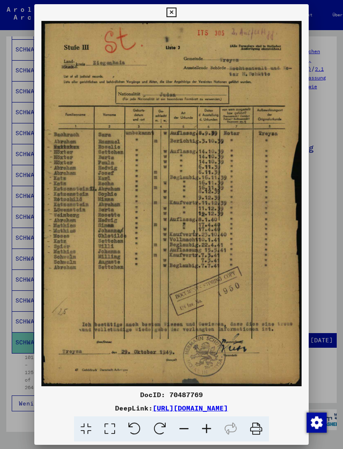
click at [176, 10] on icon at bounding box center [171, 13] width 10 height 10
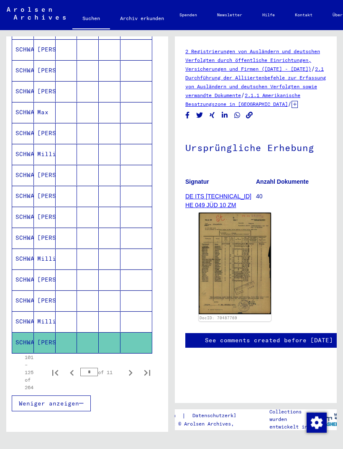
click at [133, 373] on icon "Next page" at bounding box center [131, 373] width 12 height 12
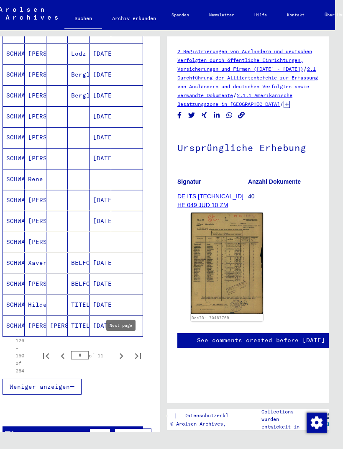
scroll to position [10, 8]
click at [125, 350] on icon "Next page" at bounding box center [121, 356] width 12 height 12
type input "*"
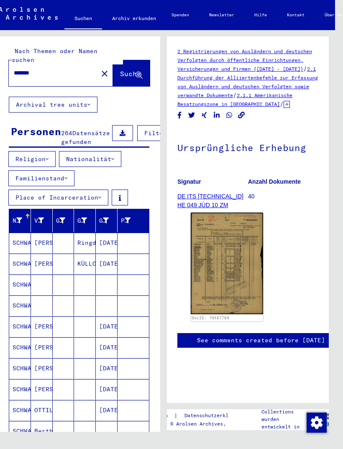
scroll to position [0, 0]
click at [95, 97] on button "Archival tree units" at bounding box center [53, 105] width 89 height 16
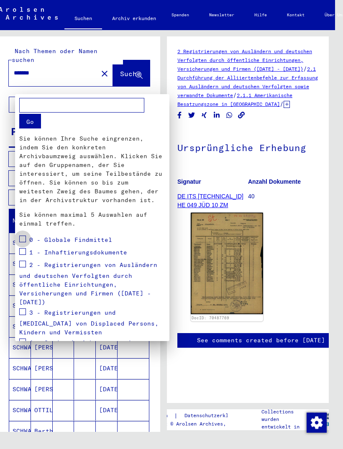
click at [24, 235] on label at bounding box center [22, 238] width 7 height 8
click at [25, 255] on span at bounding box center [22, 251] width 7 height 7
click at [25, 262] on span at bounding box center [22, 264] width 7 height 7
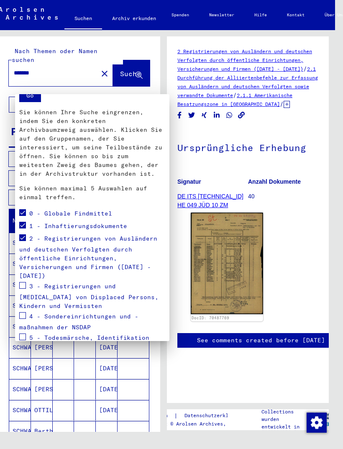
scroll to position [33, 0]
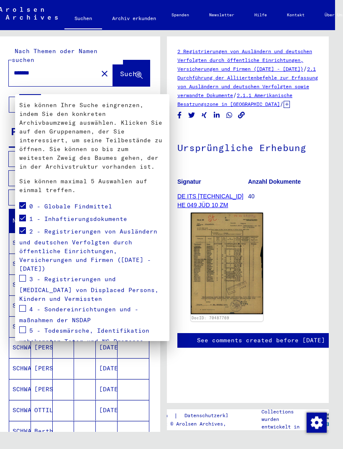
click at [26, 275] on span at bounding box center [22, 278] width 7 height 7
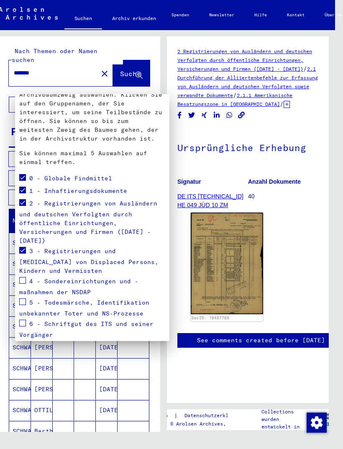
scroll to position [62, 0]
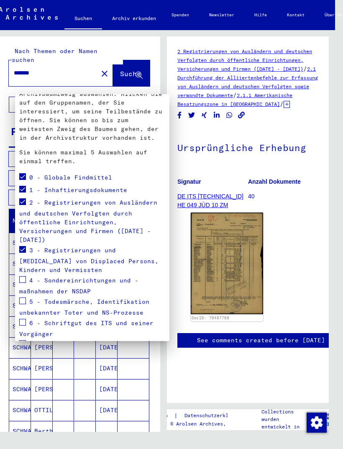
click at [29, 265] on div "3 - Registrierungen und [MEDICAL_DATA] von Displaced Persons, Kindern und Vermi…" at bounding box center [92, 259] width 146 height 30
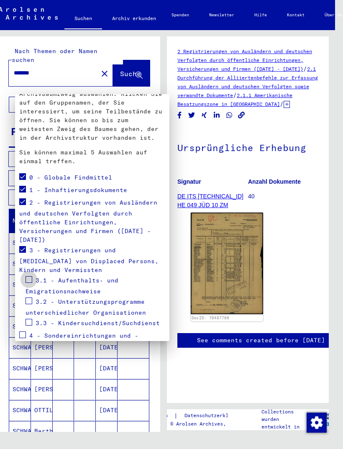
click at [27, 276] on span at bounding box center [29, 279] width 7 height 7
click at [35, 296] on div "3.2 - Unterstützungsprogramme unterschiedlicher Organisationen" at bounding box center [96, 306] width 140 height 21
click at [95, 89] on div at bounding box center [171, 224] width 343 height 449
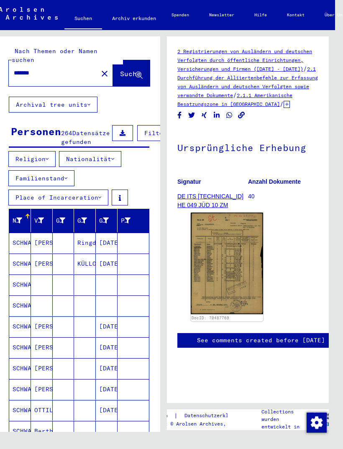
scroll to position [0, 0]
click at [49, 69] on input "*******" at bounding box center [53, 73] width 79 height 9
type input "*"
type input "********"
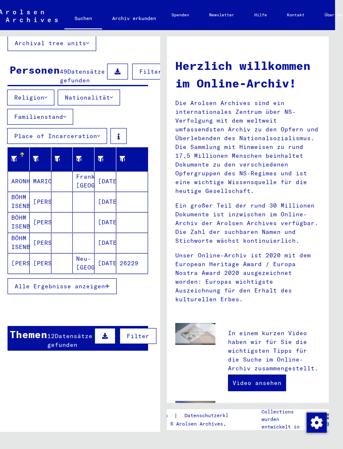
scroll to position [67, 1]
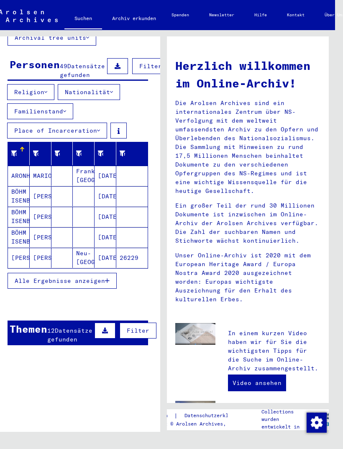
click at [101, 277] on span "Alle Ergebnisse anzeigen" at bounding box center [60, 281] width 90 height 8
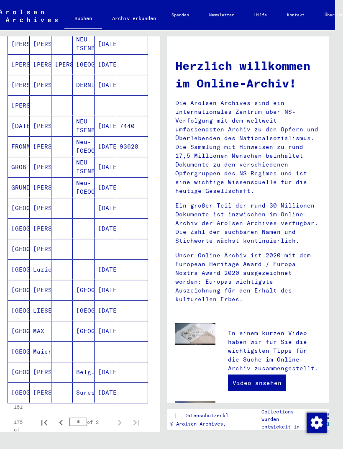
scroll to position [0, 0]
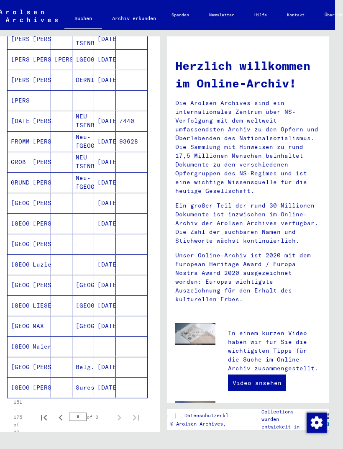
click at [21, 382] on mat-cell "[GEOGRAPHIC_DATA]" at bounding box center [19, 387] width 22 height 20
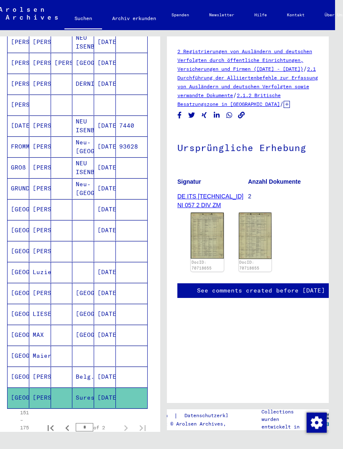
click at [22, 325] on mat-cell "[GEOGRAPHIC_DATA]" at bounding box center [19, 334] width 22 height 20
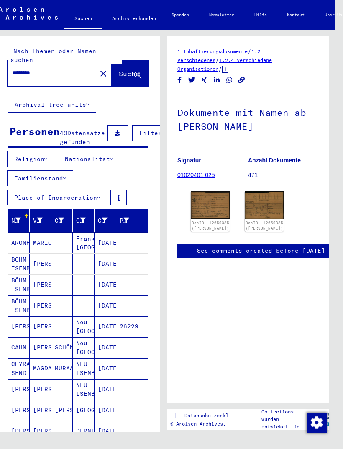
scroll to position [0, 2]
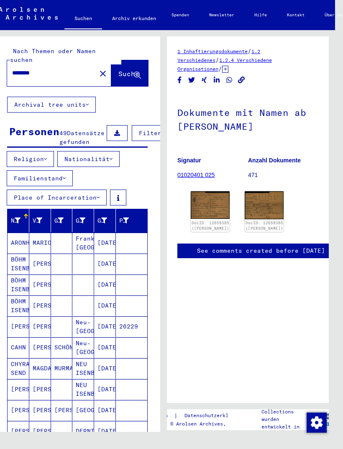
click at [103, 78] on div "Nach Themen oder Namen suchen ******** close Suche Archival tree units Personen…" at bounding box center [78, 456] width 162 height 840
click at [98, 69] on mat-icon "close" at bounding box center [103, 74] width 10 height 10
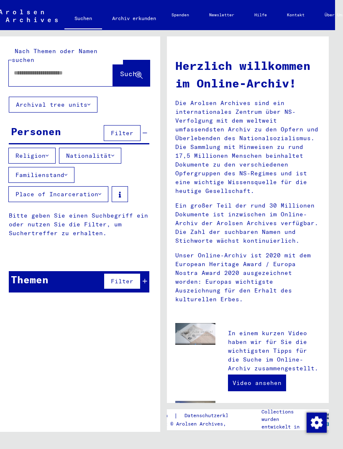
click at [33, 69] on input "text" at bounding box center [51, 73] width 74 height 9
type input "********"
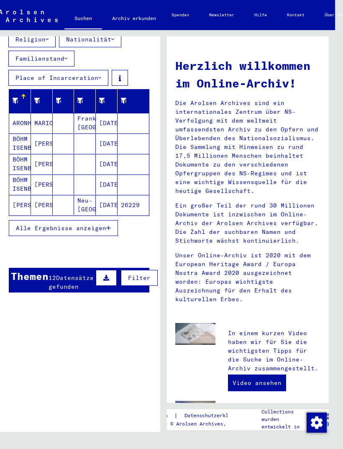
scroll to position [115, 0]
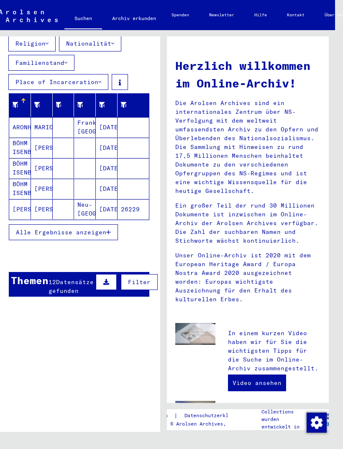
click at [104, 228] on span "Alle Ergebnisse anzeigen" at bounding box center [61, 232] width 90 height 8
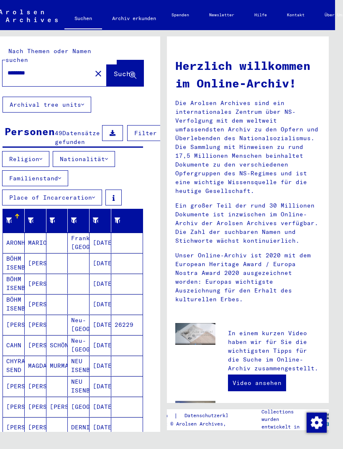
scroll to position [0, 6]
click at [93, 69] on mat-icon "close" at bounding box center [98, 74] width 10 height 10
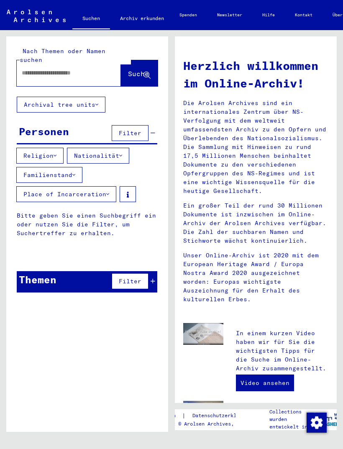
click at [51, 69] on input "text" at bounding box center [59, 73] width 74 height 9
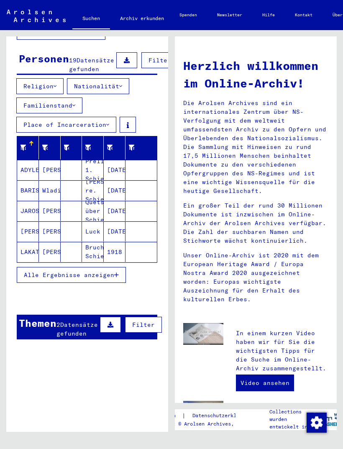
scroll to position [73, 0]
click at [108, 280] on button "Alle Ergebnisse anzeigen" at bounding box center [71, 275] width 109 height 16
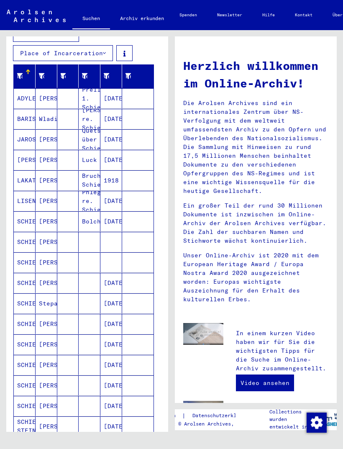
scroll to position [148, 4]
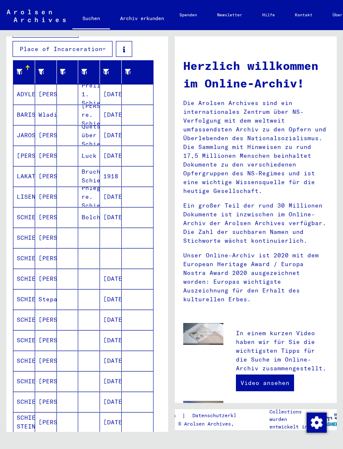
click at [24, 244] on mat-cell "SCHIENBEIN" at bounding box center [24, 237] width 22 height 20
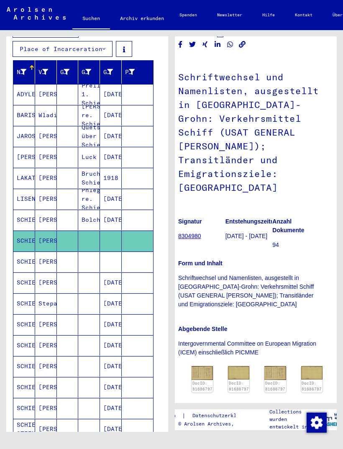
scroll to position [61, 9]
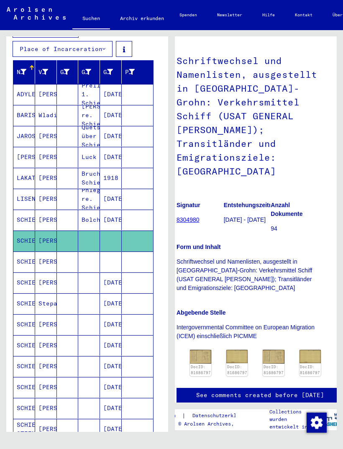
click at [204, 350] on img at bounding box center [200, 356] width 21 height 13
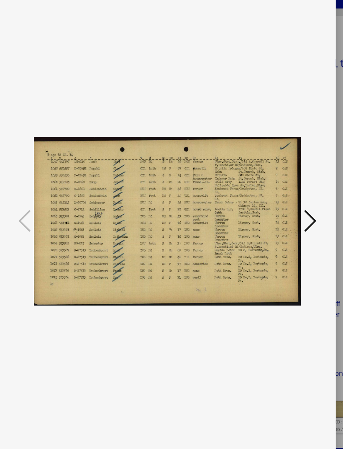
click at [283, 193] on icon at bounding box center [288, 203] width 10 height 20
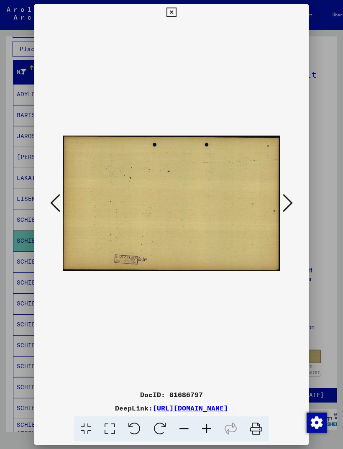
click at [176, 12] on icon at bounding box center [171, 13] width 10 height 10
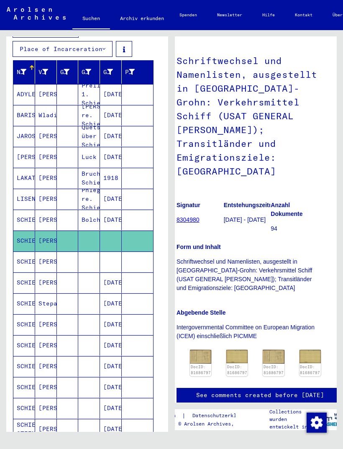
click at [29, 264] on mat-cell "SCHIENBEIN" at bounding box center [24, 261] width 22 height 20
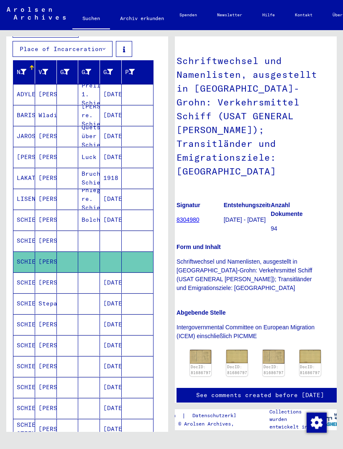
click at [202, 350] on img at bounding box center [200, 356] width 21 height 13
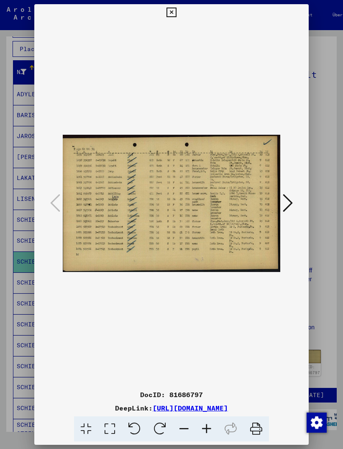
click at [176, 8] on icon at bounding box center [171, 13] width 10 height 10
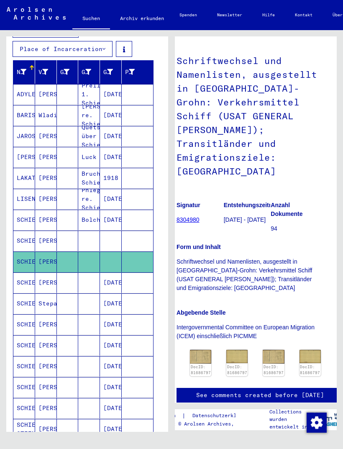
click at [25, 284] on mat-cell "SCHIENBEIN" at bounding box center [24, 282] width 22 height 20
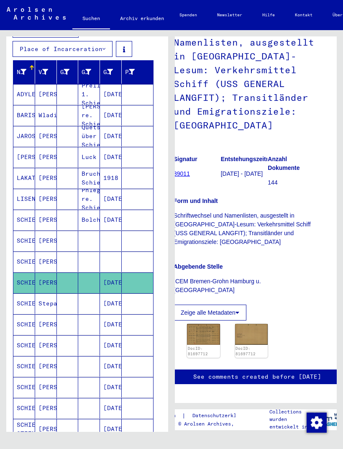
scroll to position [92, 12]
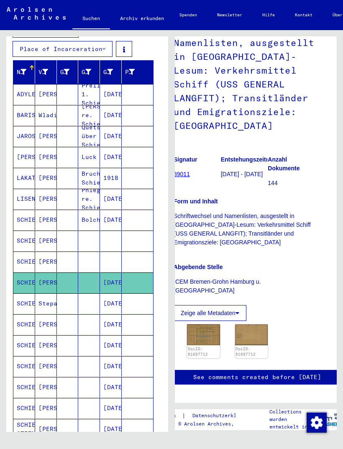
click at [209, 324] on img at bounding box center [203, 334] width 33 height 21
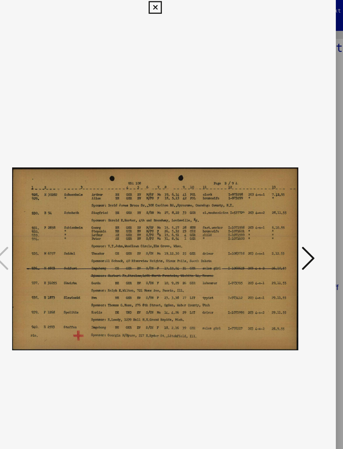
click at [176, 8] on icon at bounding box center [171, 13] width 10 height 10
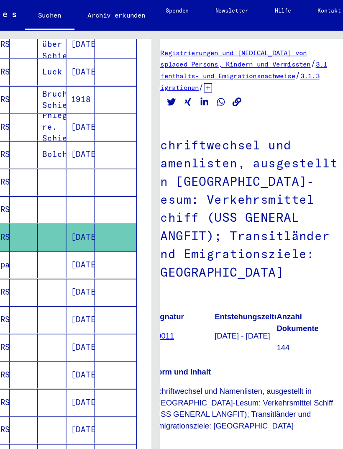
scroll to position [247, -10]
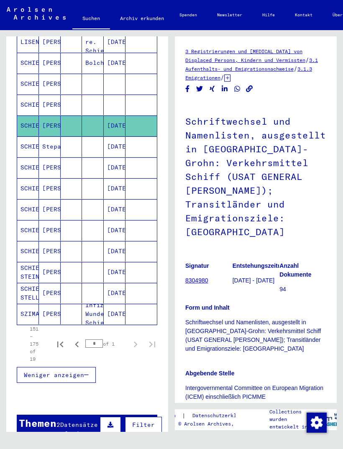
click at [30, 253] on mat-cell "SCHIENBEIN" at bounding box center [28, 251] width 22 height 20
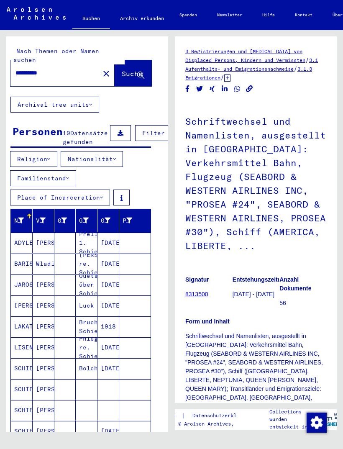
click at [61, 69] on input "**********" at bounding box center [54, 73] width 79 height 9
type input "*"
type input "*****"
click at [135, 69] on span "Suche" at bounding box center [132, 73] width 21 height 8
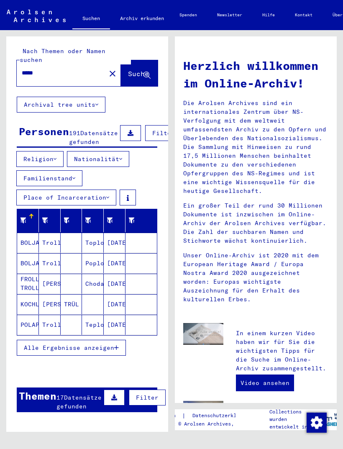
click at [107, 350] on span "Alle Ergebnisse anzeigen" at bounding box center [69, 348] width 90 height 8
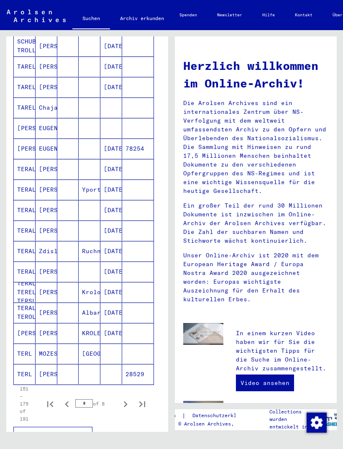
click at [125, 405] on icon "Next page" at bounding box center [126, 404] width 4 height 6
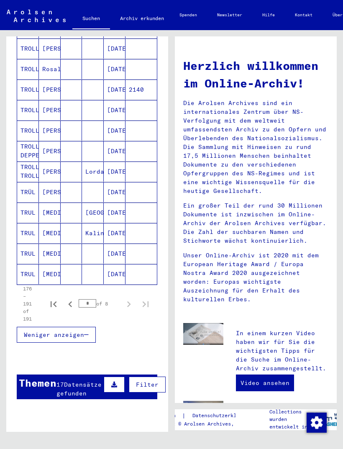
click at [70, 305] on icon "Previous page" at bounding box center [70, 304] width 4 height 6
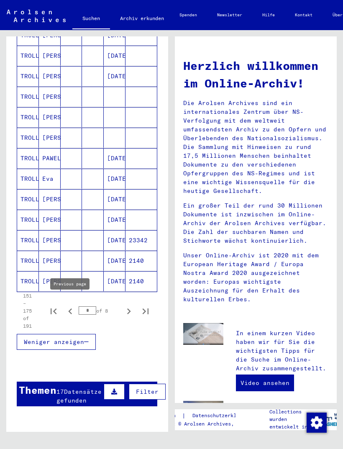
click at [71, 312] on icon "Previous page" at bounding box center [70, 311] width 12 height 12
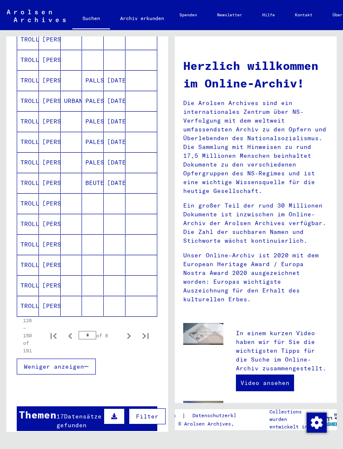
click at [68, 332] on icon "Previous page" at bounding box center [70, 336] width 12 height 12
type input "*"
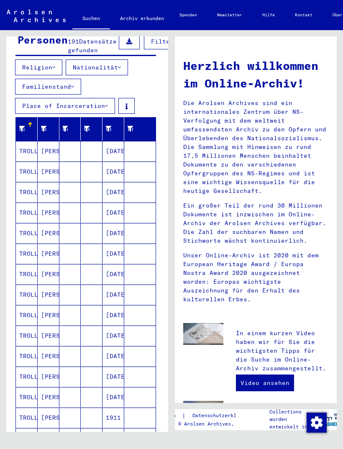
click at [28, 272] on mat-cell "TROLL" at bounding box center [27, 274] width 22 height 20
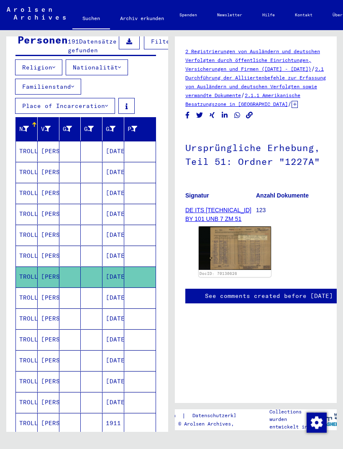
click at [263, 256] on img at bounding box center [235, 247] width 72 height 43
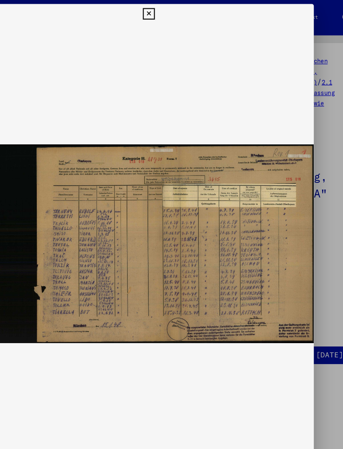
click at [176, 8] on icon at bounding box center [171, 13] width 10 height 10
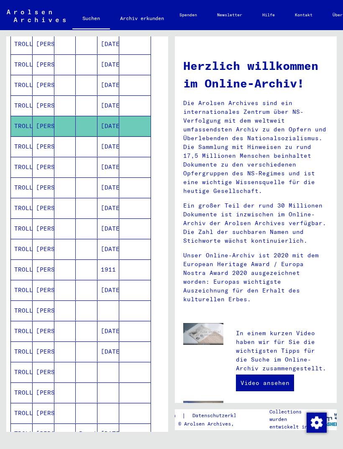
scroll to position [220, 5]
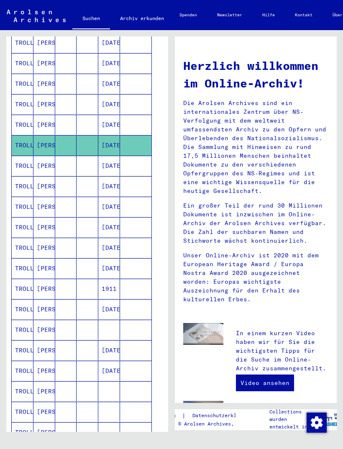
click at [28, 227] on mat-cell "TROLL" at bounding box center [23, 227] width 22 height 20
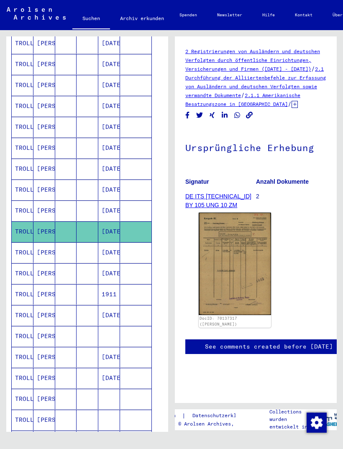
click at [258, 248] on img at bounding box center [235, 263] width 72 height 102
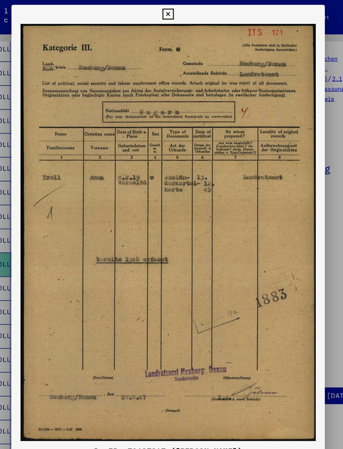
click at [176, 8] on icon at bounding box center [171, 13] width 10 height 10
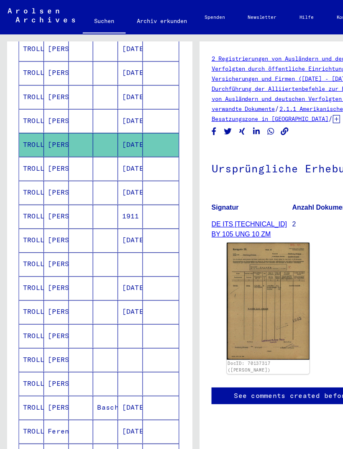
scroll to position [327, 2]
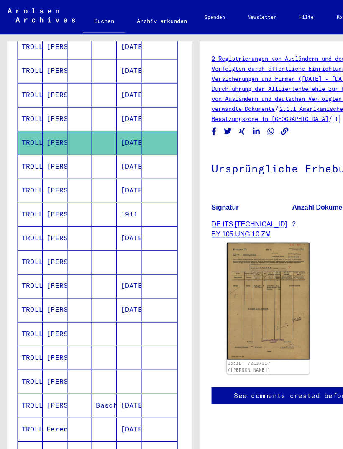
click at [28, 247] on mat-cell "TROLL" at bounding box center [26, 250] width 22 height 20
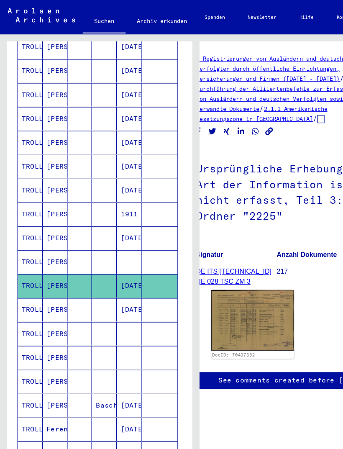
scroll to position [9, 13]
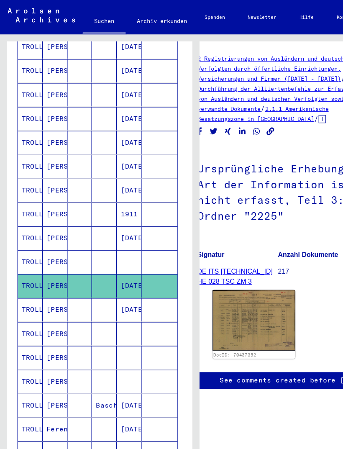
click at [239, 268] on img at bounding box center [222, 280] width 72 height 53
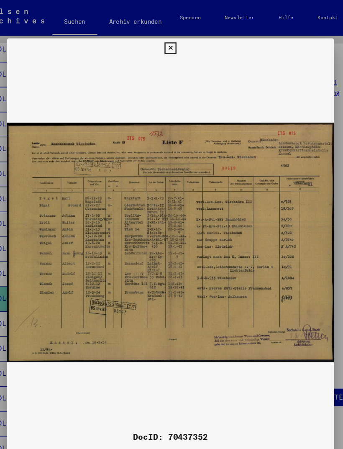
click at [176, 36] on icon at bounding box center [171, 41] width 10 height 10
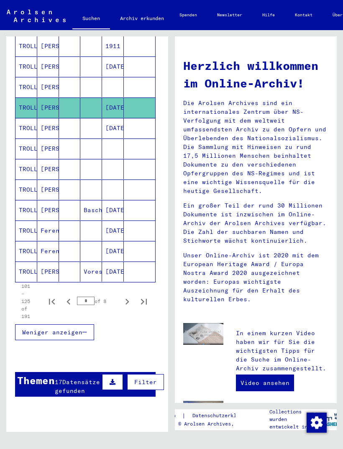
scroll to position [467, 1]
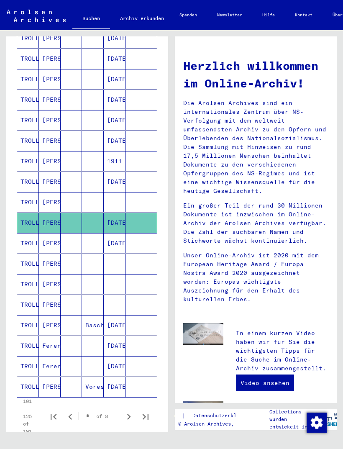
scroll to position [342, 0]
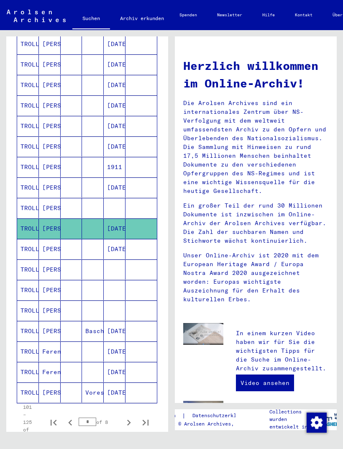
type input "**********"
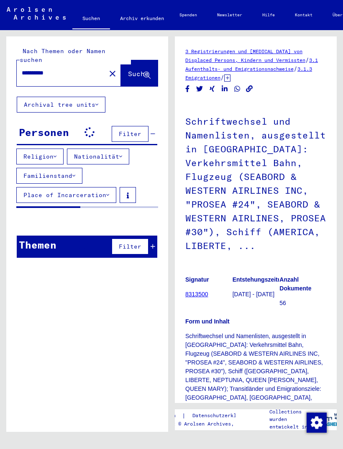
scroll to position [0, 0]
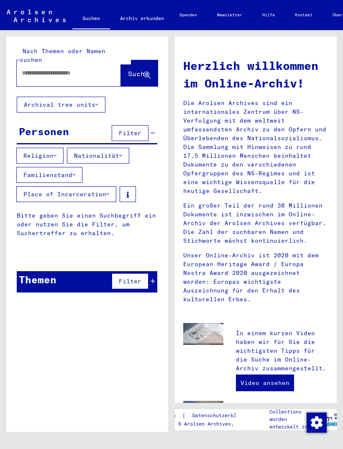
type input "********"
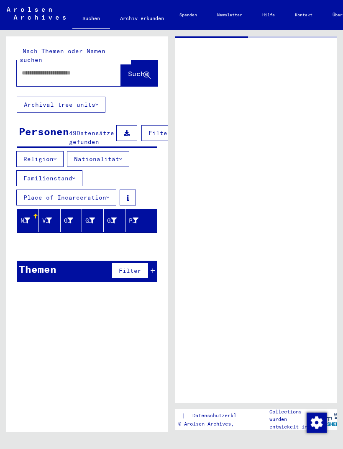
type input "********"
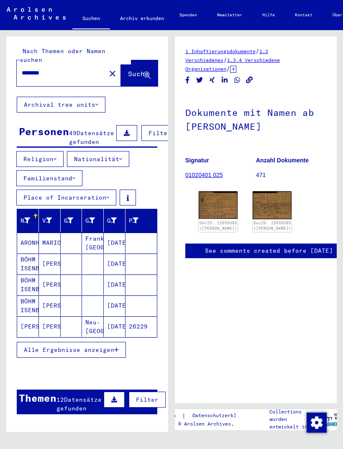
click at [107, 69] on mat-icon "close" at bounding box center [112, 74] width 10 height 10
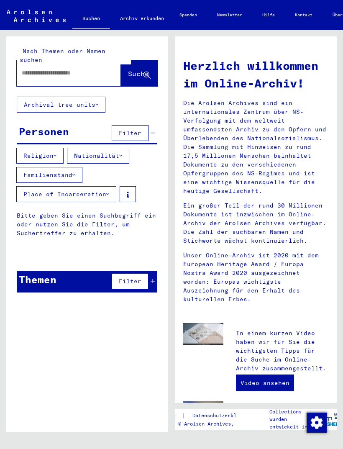
click at [38, 69] on input "text" at bounding box center [59, 73] width 74 height 9
type input "**********"
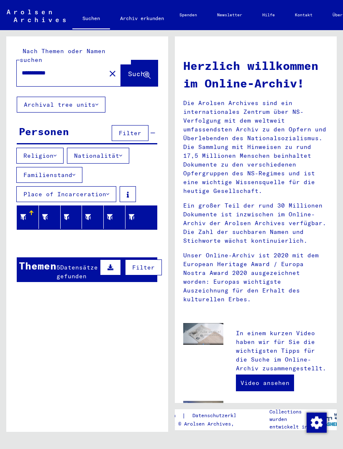
click at [107, 69] on mat-icon "close" at bounding box center [112, 74] width 10 height 10
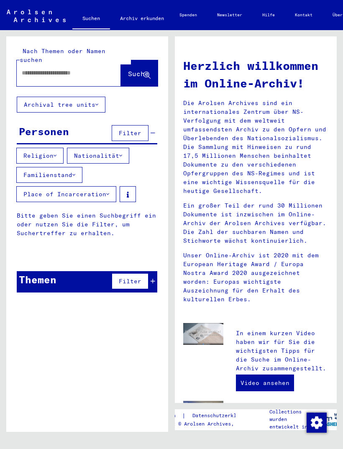
click at [28, 69] on input "text" at bounding box center [59, 73] width 74 height 9
click at [140, 69] on span "Suche" at bounding box center [138, 73] width 21 height 8
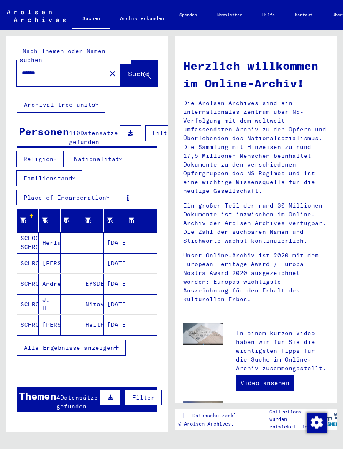
click at [28, 262] on mat-cell "SCHROEN" at bounding box center [28, 263] width 22 height 20
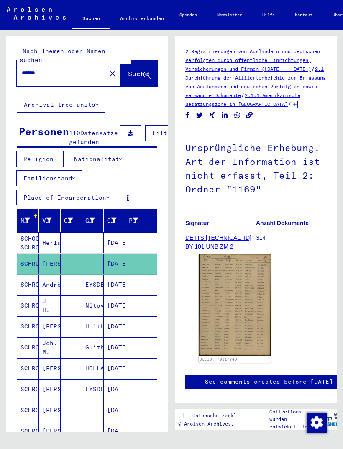
click at [252, 294] on img at bounding box center [235, 305] width 72 height 102
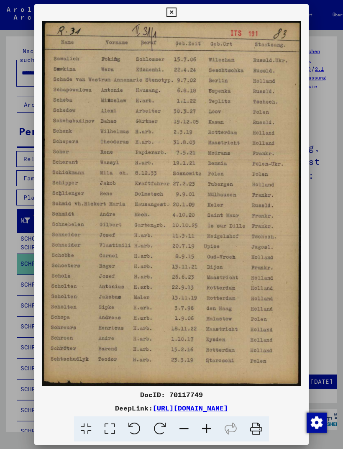
click at [176, 8] on icon at bounding box center [171, 13] width 10 height 10
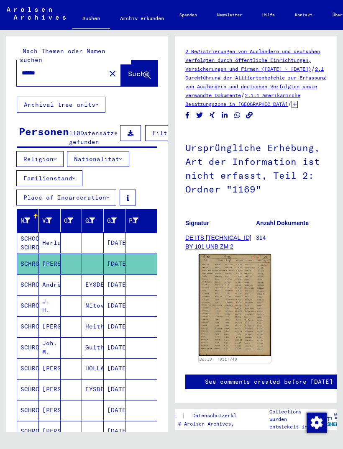
click at [32, 307] on mat-cell "SCHROEN" at bounding box center [28, 305] width 22 height 20
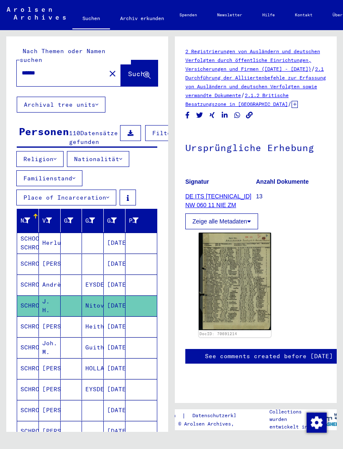
click at [253, 278] on img at bounding box center [235, 280] width 72 height 97
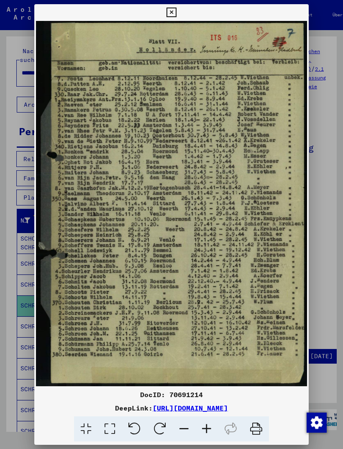
click at [176, 9] on icon at bounding box center [171, 13] width 10 height 10
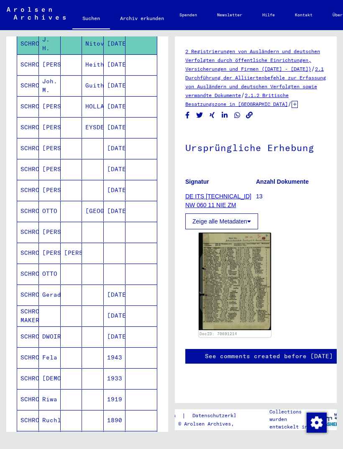
scroll to position [256, 0]
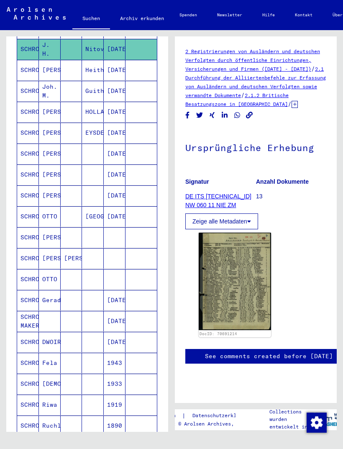
click at [30, 276] on mat-cell "SCHROEN" at bounding box center [28, 279] width 22 height 20
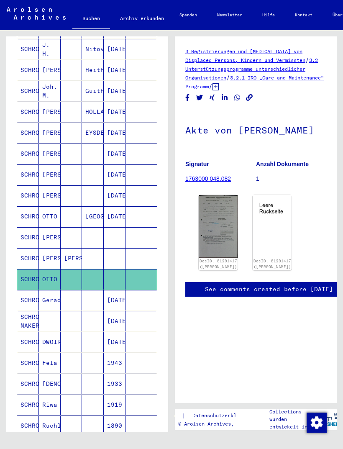
click at [225, 236] on img at bounding box center [218, 226] width 39 height 62
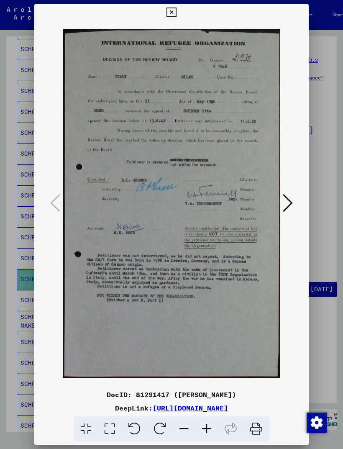
click at [176, 10] on icon at bounding box center [171, 13] width 10 height 10
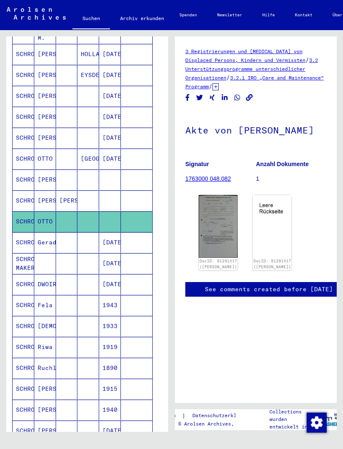
scroll to position [299, 5]
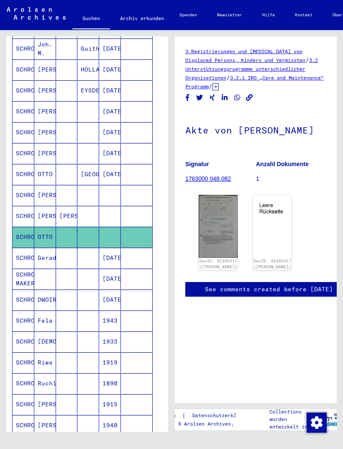
click at [26, 296] on mat-cell "SCHRON" at bounding box center [24, 299] width 22 height 20
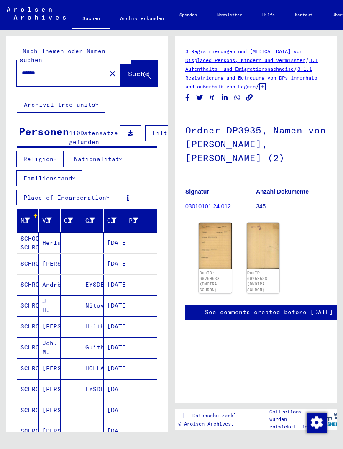
click at [51, 69] on input "******" at bounding box center [61, 73] width 79 height 9
click at [34, 69] on input "*********" at bounding box center [61, 73] width 79 height 9
click at [128, 69] on span "Suche" at bounding box center [138, 73] width 21 height 8
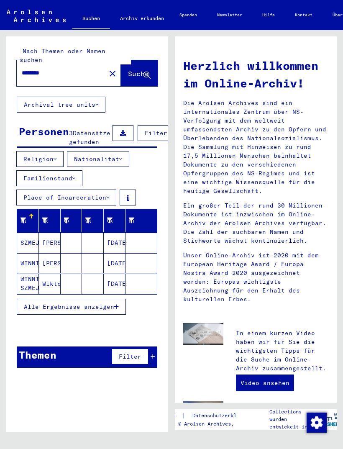
click at [27, 242] on mat-cell "SZMEJTER" at bounding box center [28, 242] width 22 height 20
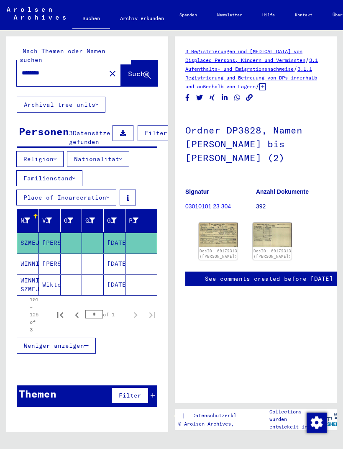
click at [28, 261] on mat-cell "WINNICKA" at bounding box center [28, 263] width 22 height 20
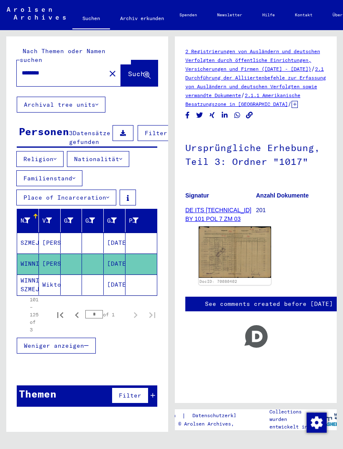
click at [252, 256] on img at bounding box center [235, 251] width 72 height 51
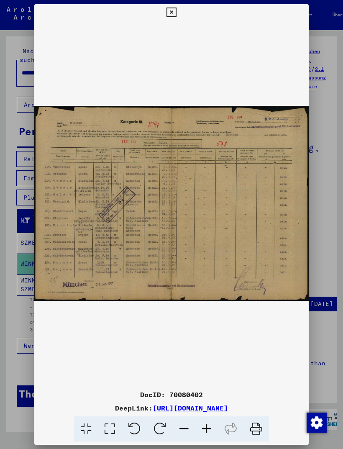
click at [176, 11] on icon at bounding box center [171, 13] width 10 height 10
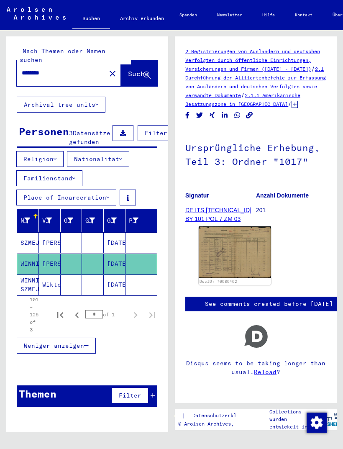
click at [31, 285] on mat-cell "WINNICKA SZMEJTER" at bounding box center [28, 284] width 22 height 20
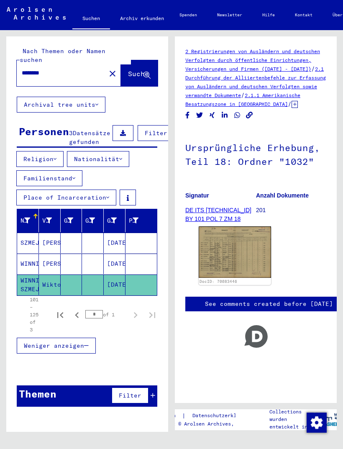
click at [254, 247] on img at bounding box center [235, 251] width 72 height 51
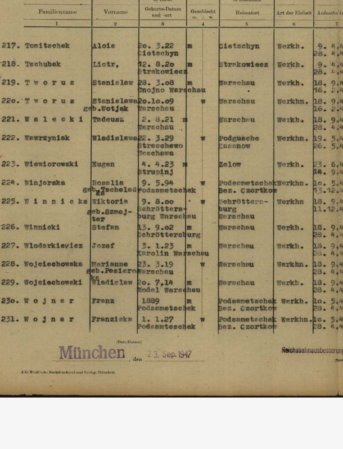
click at [123, 83] on img at bounding box center [171, 203] width 274 height 365
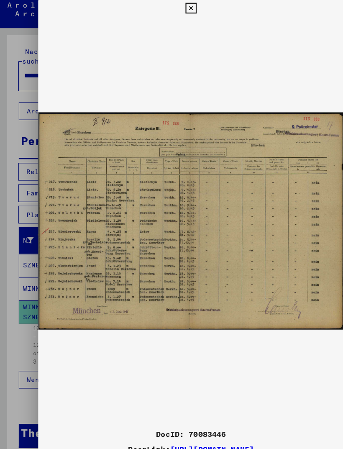
click at [179, 4] on button at bounding box center [171, 12] width 15 height 17
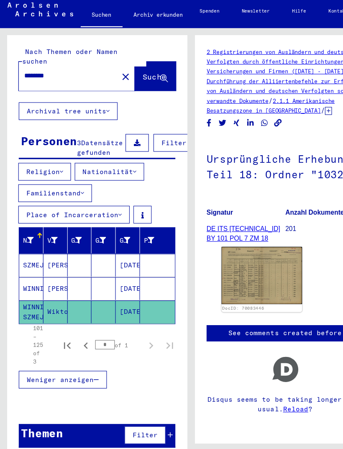
click at [50, 69] on input "********" at bounding box center [61, 73] width 79 height 9
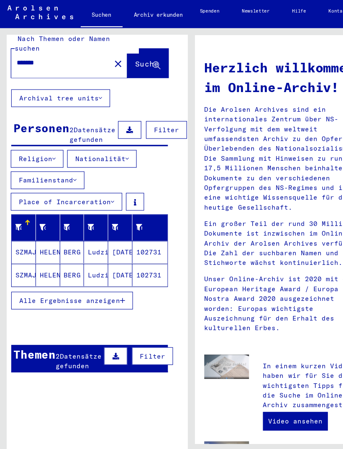
scroll to position [11, 6]
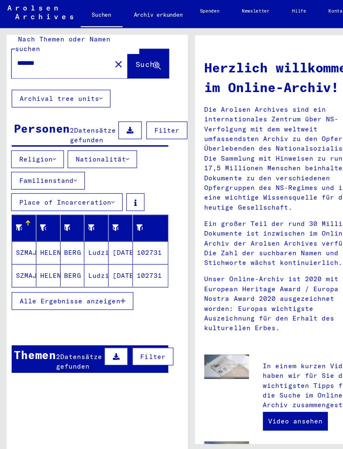
click at [22, 229] on mat-cell "SZMAJTA" at bounding box center [22, 231] width 22 height 20
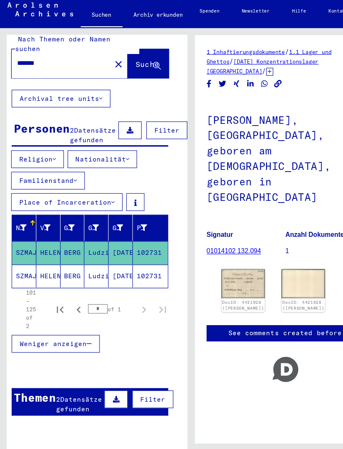
click at [223, 246] on img at bounding box center [218, 259] width 39 height 26
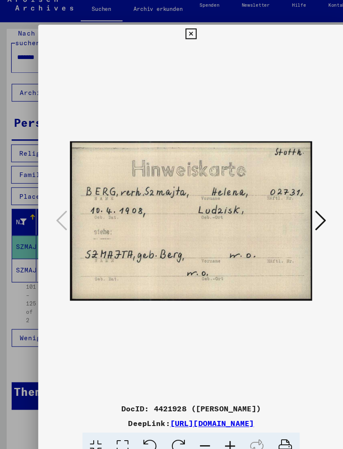
click at [289, 193] on icon at bounding box center [288, 203] width 10 height 20
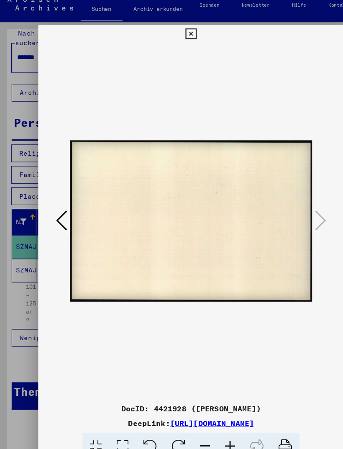
click at [176, 31] on icon at bounding box center [171, 36] width 10 height 10
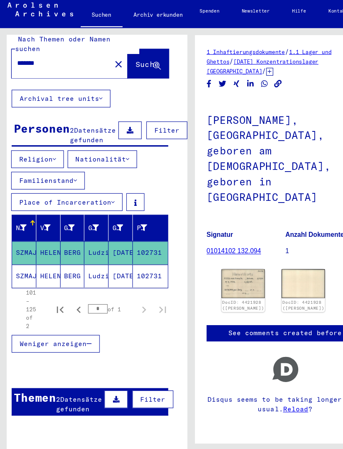
click at [27, 247] on mat-cell "SZMAJTA" at bounding box center [22, 252] width 22 height 20
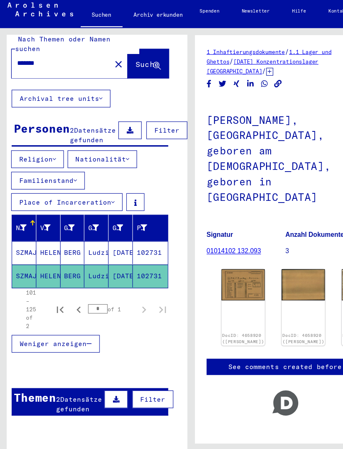
click at [208, 246] on img at bounding box center [218, 260] width 39 height 28
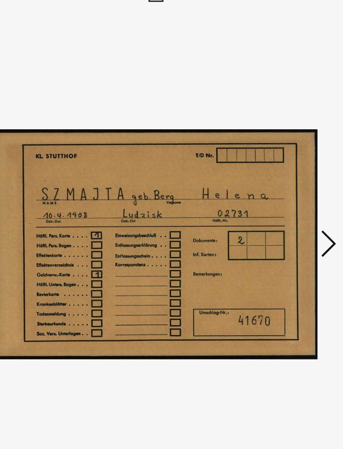
click at [283, 193] on icon at bounding box center [288, 203] width 10 height 20
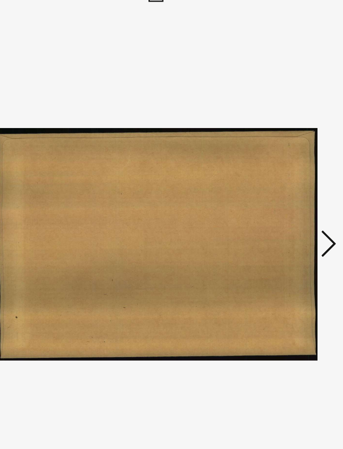
click at [283, 193] on icon at bounding box center [288, 203] width 10 height 20
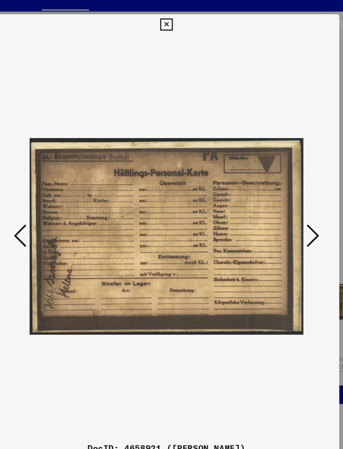
click at [283, 193] on icon at bounding box center [288, 203] width 10 height 20
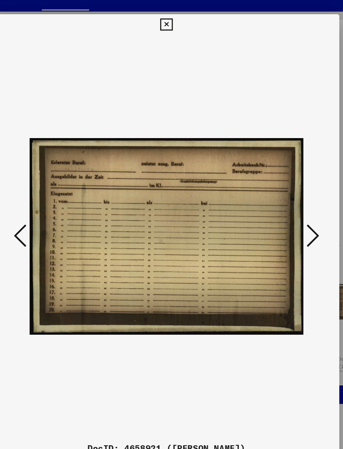
click at [283, 193] on icon at bounding box center [288, 203] width 10 height 20
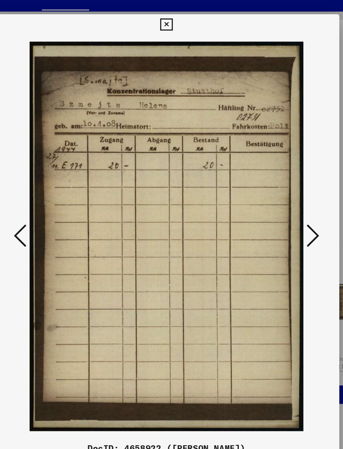
click at [283, 193] on icon at bounding box center [288, 203] width 10 height 20
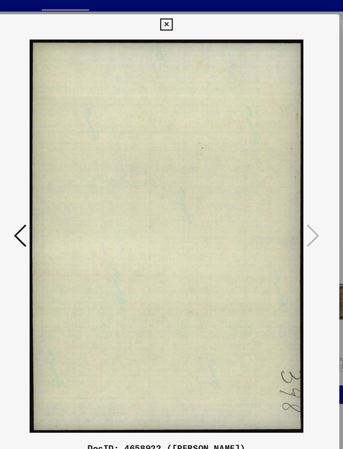
click at [176, 31] on icon at bounding box center [171, 36] width 10 height 10
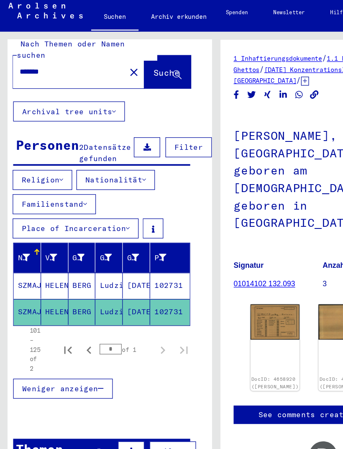
click at [49, 57] on input "*******" at bounding box center [54, 61] width 79 height 9
type input "*"
click at [122, 58] on span "Suche" at bounding box center [132, 62] width 21 height 8
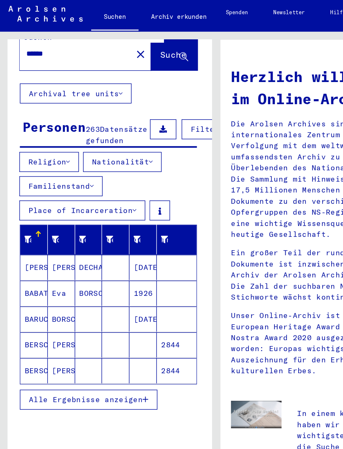
scroll to position [26, 1]
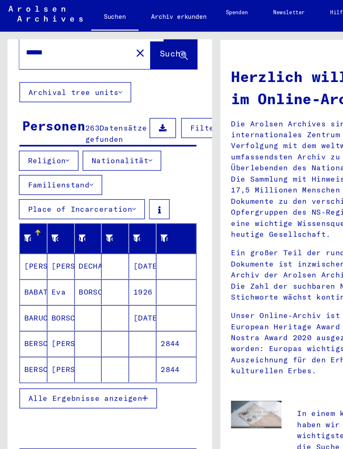
click at [32, 213] on mat-cell "[PERSON_NAME]" at bounding box center [27, 216] width 22 height 20
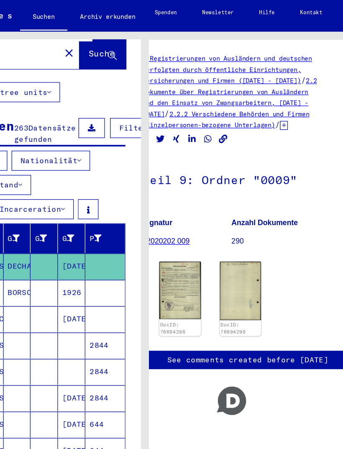
scroll to position [6, 56]
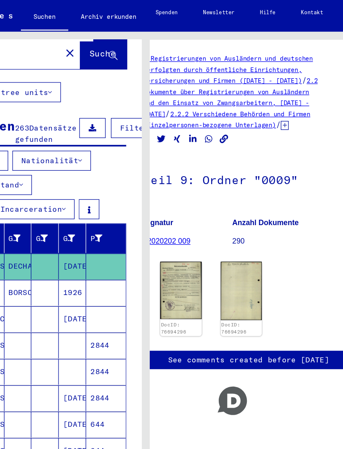
click at [151, 235] on img at bounding box center [143, 235] width 33 height 46
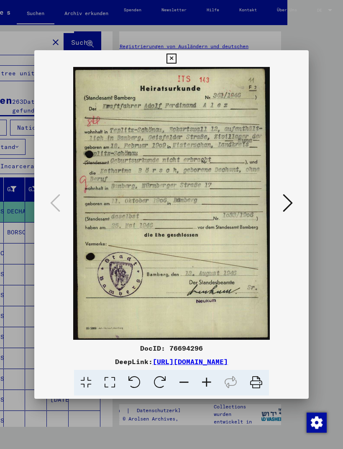
click at [176, 54] on icon at bounding box center [171, 59] width 10 height 10
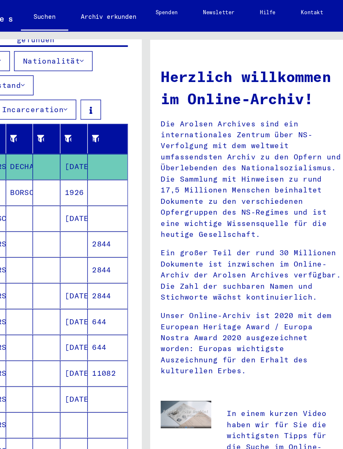
scroll to position [101, 0]
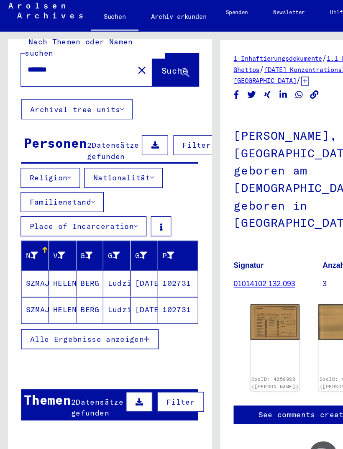
scroll to position [12, 0]
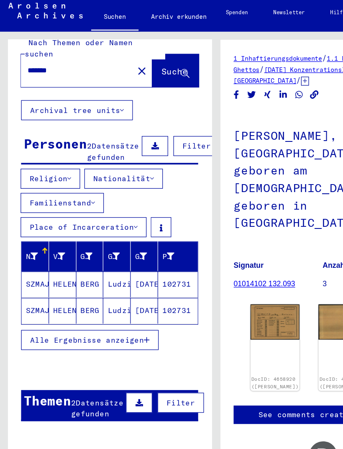
click at [52, 56] on input "*******" at bounding box center [61, 60] width 79 height 9
type input "*"
type input "******"
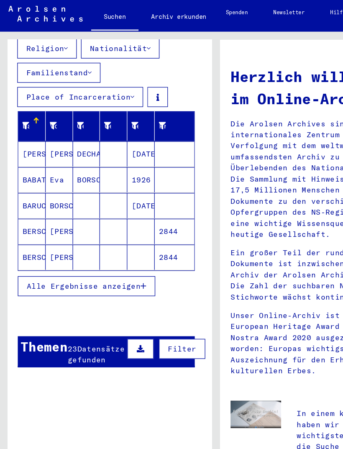
scroll to position [122, 3]
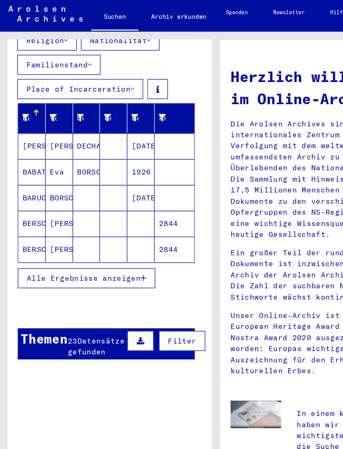
click at [102, 222] on span "Alle Ergebnisse anzeigen" at bounding box center [66, 226] width 90 height 8
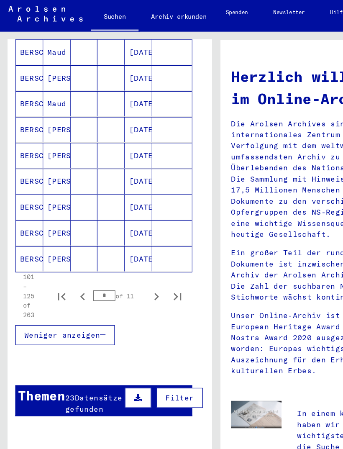
scroll to position [524, 5]
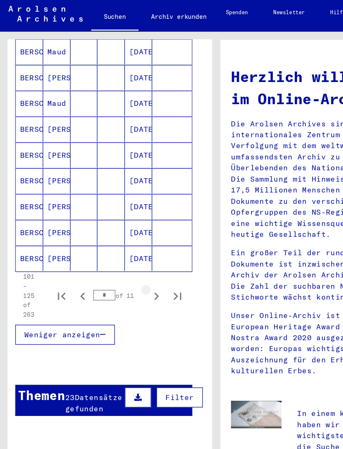
click at [125, 234] on icon "Next page" at bounding box center [124, 240] width 12 height 12
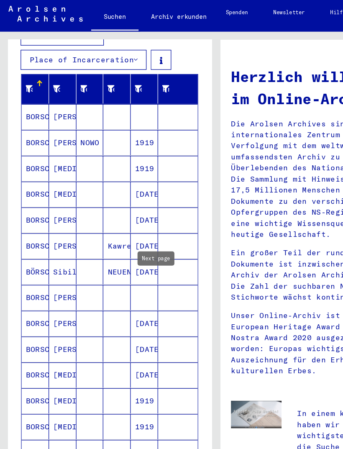
scroll to position [145, 0]
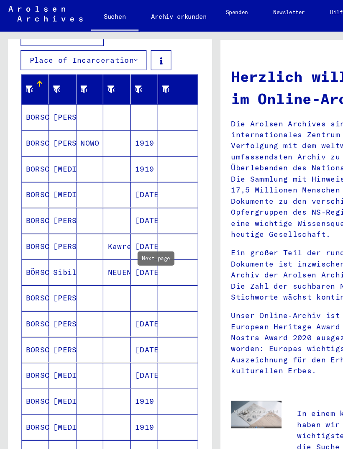
click at [32, 211] on mat-cell "BÖRSCH" at bounding box center [28, 221] width 22 height 20
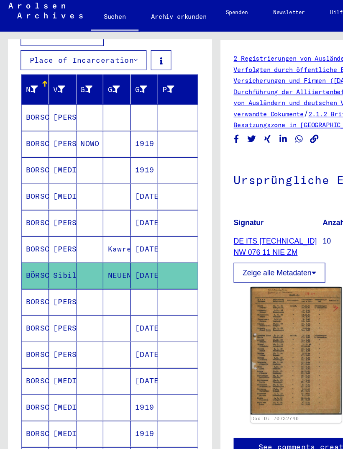
click at [238, 268] on img at bounding box center [235, 282] width 72 height 101
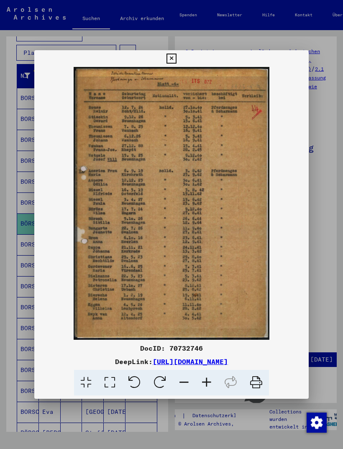
click at [176, 55] on icon at bounding box center [171, 59] width 10 height 10
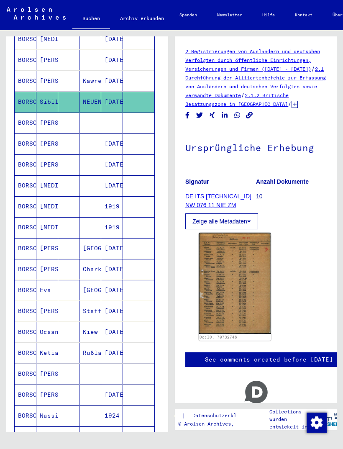
scroll to position [267, 3]
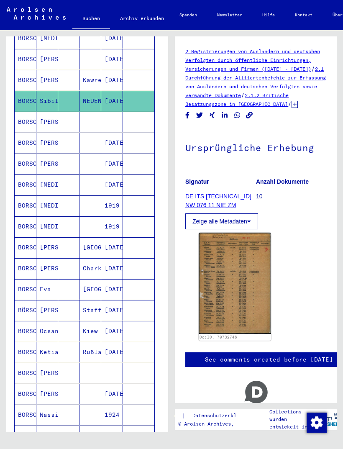
click at [28, 300] on mat-cell "BÖRSCH" at bounding box center [26, 310] width 22 height 20
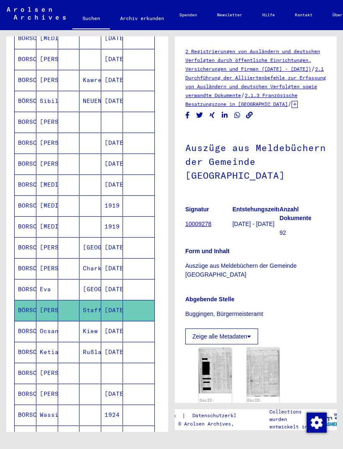
click at [220, 349] on img at bounding box center [215, 370] width 33 height 46
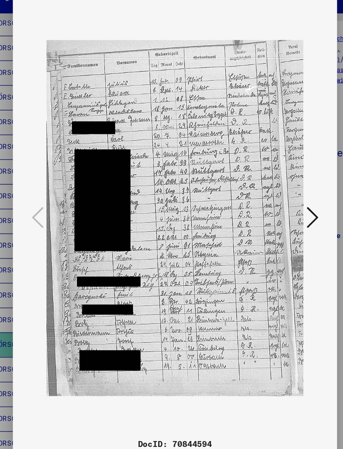
click at [283, 193] on icon at bounding box center [288, 203] width 10 height 20
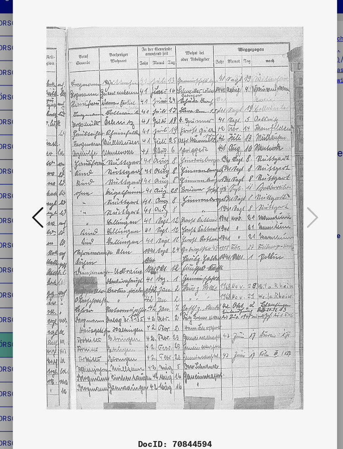
click at [48, 192] on button at bounding box center [55, 204] width 15 height 24
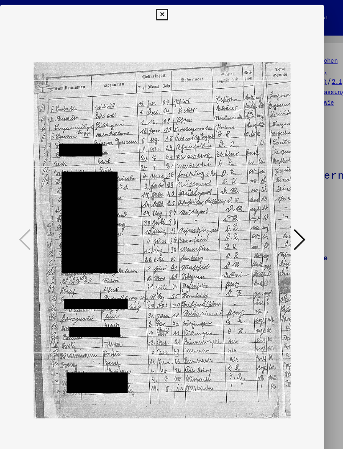
click at [176, 8] on icon at bounding box center [171, 13] width 10 height 10
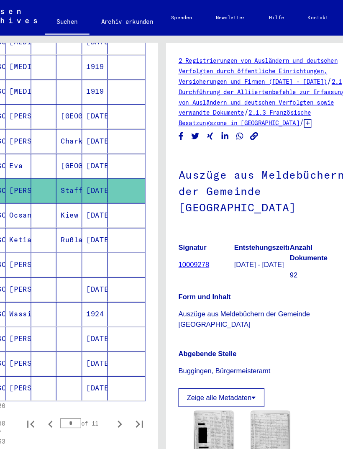
scroll to position [416, 0]
click at [39, 277] on mat-cell "[PERSON_NAME]" at bounding box center [50, 287] width 22 height 20
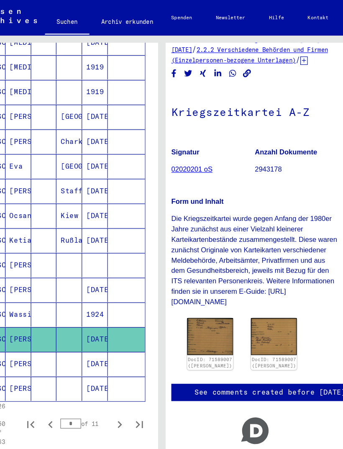
scroll to position [52, 6]
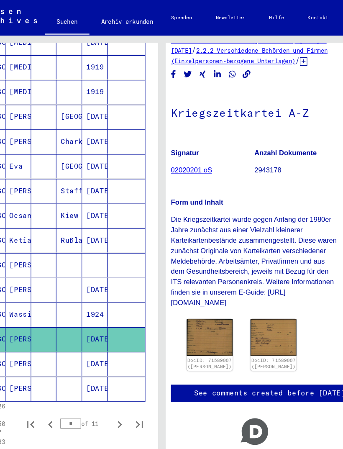
click at [192, 284] on img at bounding box center [211, 285] width 39 height 31
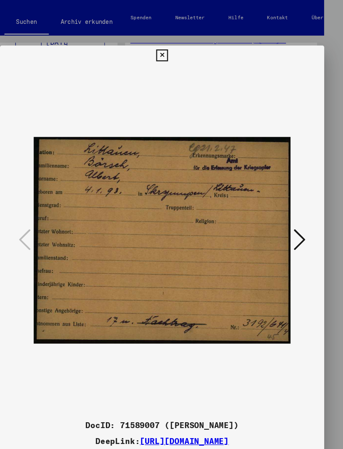
click at [283, 197] on icon at bounding box center [288, 203] width 10 height 20
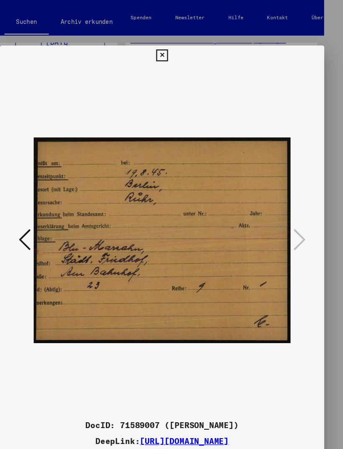
click at [176, 45] on icon at bounding box center [171, 47] width 10 height 10
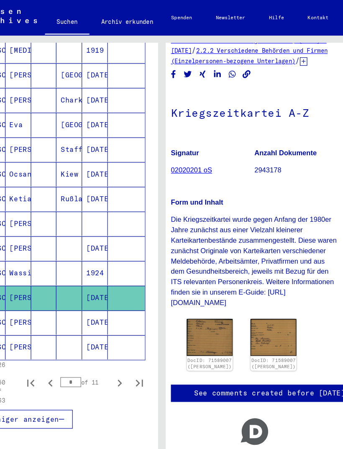
scroll to position [451, 0]
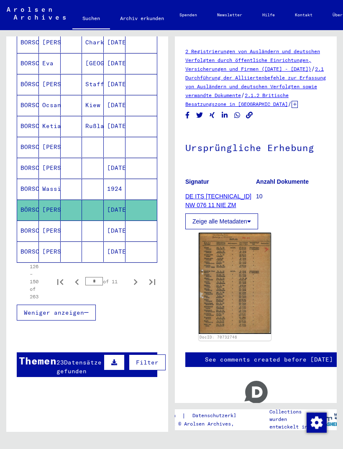
scroll to position [493, 0]
click at [31, 222] on mat-cell "BORSCH" at bounding box center [28, 230] width 22 height 20
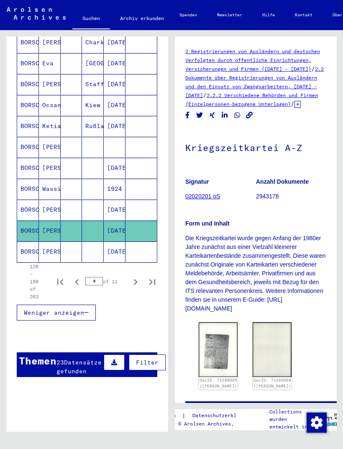
click at [217, 348] on img at bounding box center [218, 349] width 39 height 54
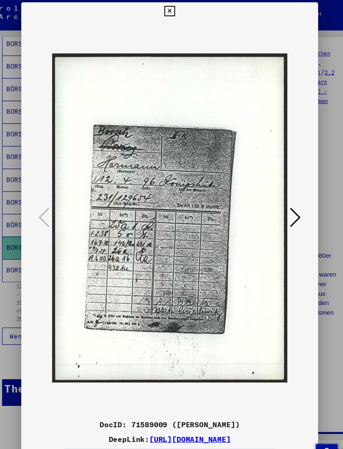
click at [283, 196] on icon at bounding box center [288, 203] width 10 height 20
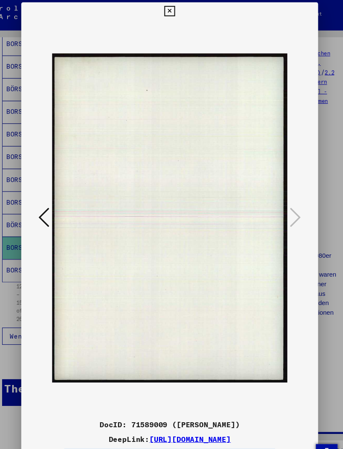
click at [176, 8] on icon at bounding box center [171, 13] width 10 height 10
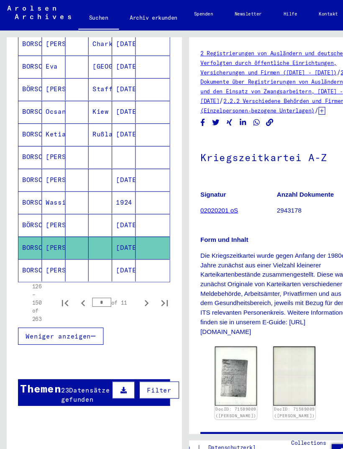
click at [133, 276] on icon "Next page" at bounding box center [136, 282] width 12 height 12
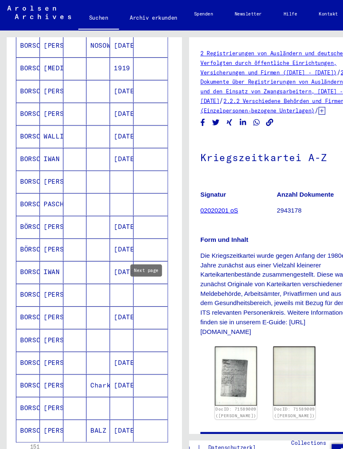
scroll to position [345, 2]
click at [31, 204] on mat-cell "BÖRSCH" at bounding box center [26, 211] width 22 height 20
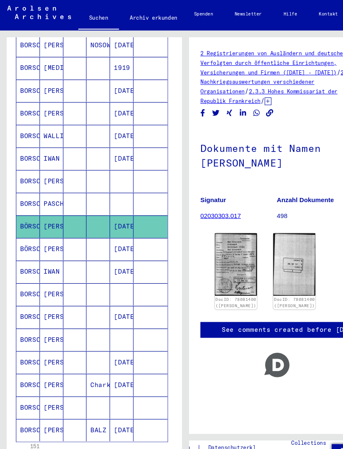
click at [219, 237] on img at bounding box center [218, 245] width 39 height 57
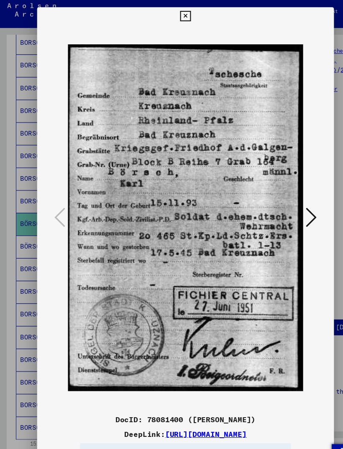
click at [289, 194] on icon at bounding box center [288, 203] width 10 height 20
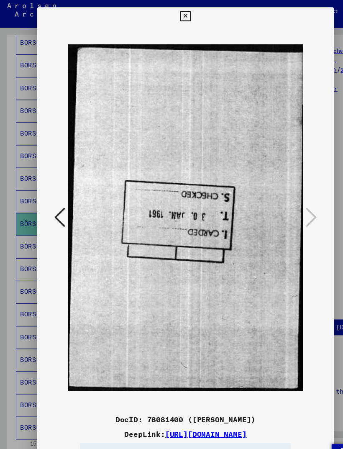
click at [176, 13] on icon at bounding box center [171, 17] width 10 height 10
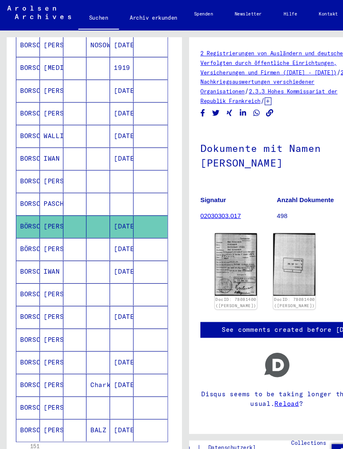
click at [31, 222] on mat-cell "BÖRSCH" at bounding box center [26, 232] width 22 height 20
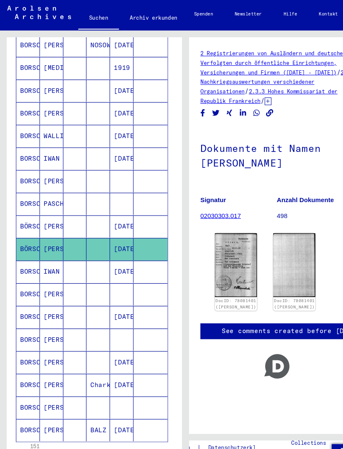
click at [217, 241] on img at bounding box center [218, 246] width 39 height 59
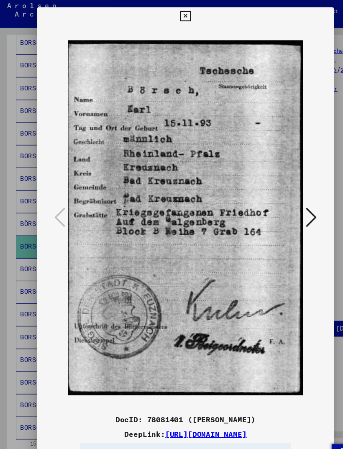
click at [290, 196] on icon at bounding box center [288, 203] width 10 height 20
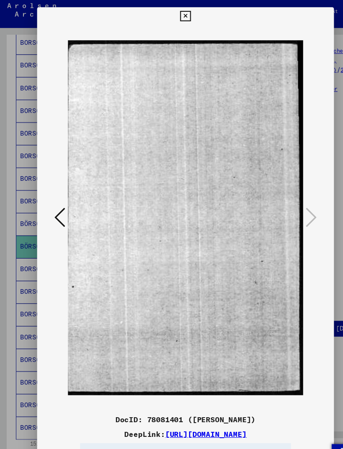
click at [176, 12] on icon at bounding box center [171, 17] width 10 height 10
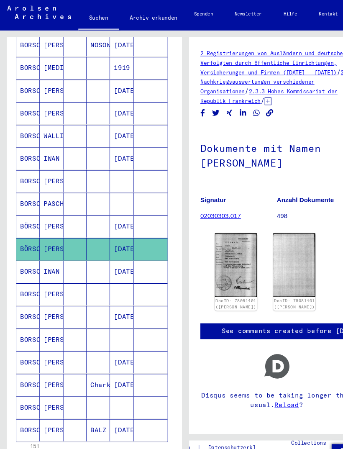
click at [134, 424] on icon "Next page" at bounding box center [134, 430] width 12 height 12
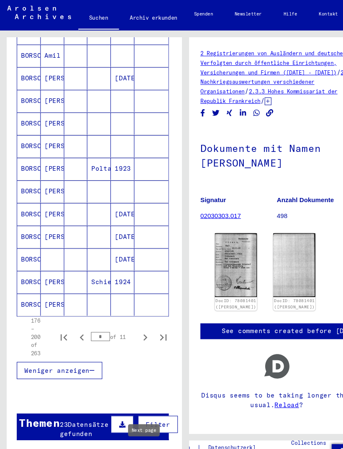
scroll to position [461, 2]
click at [135, 308] on icon "Next page" at bounding box center [134, 314] width 12 height 12
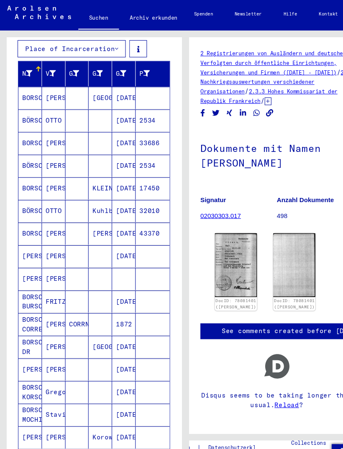
scroll to position [150, 0]
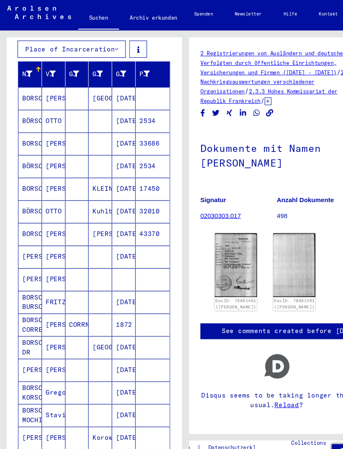
click at [33, 145] on mat-cell "BÖRSCH" at bounding box center [28, 155] width 22 height 20
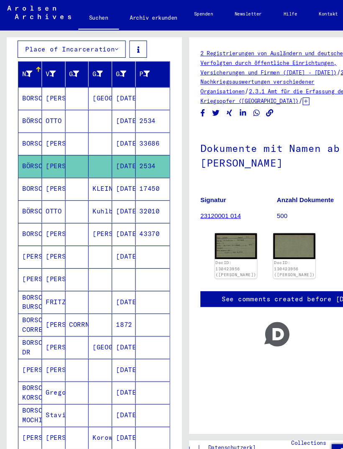
click at [217, 217] on img at bounding box center [218, 229] width 39 height 24
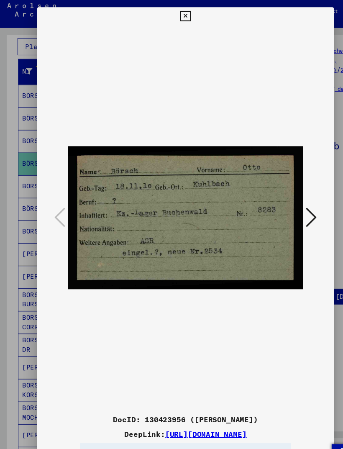
click at [278, 191] on img at bounding box center [171, 204] width 217 height 356
click at [282, 195] on button at bounding box center [287, 204] width 15 height 24
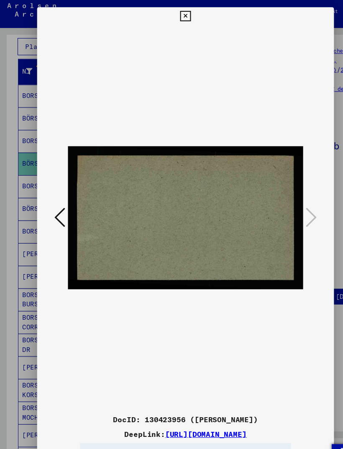
click at [176, 12] on icon at bounding box center [171, 17] width 10 height 10
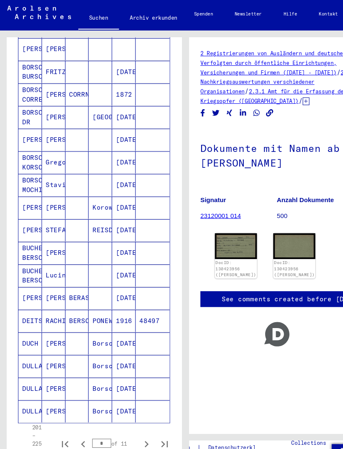
scroll to position [363, 0]
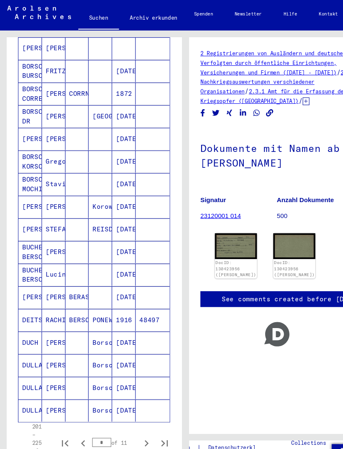
click at [137, 406] on icon "Next page" at bounding box center [136, 412] width 12 height 12
type input "**"
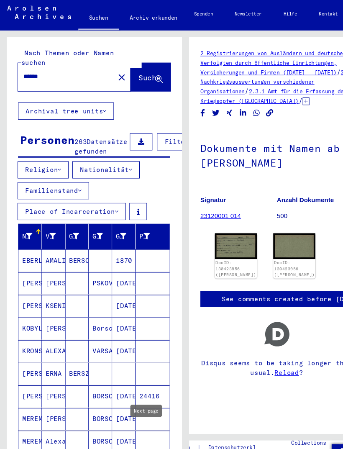
scroll to position [0, 0]
click at [52, 69] on input "******" at bounding box center [61, 73] width 79 height 9
type input "*"
type input "**********"
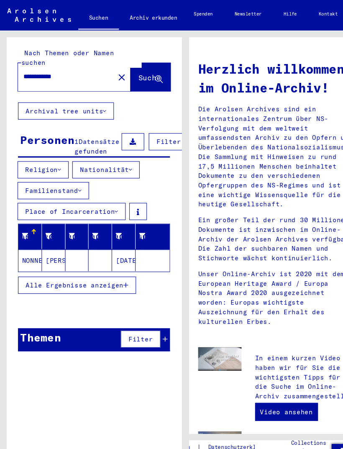
click at [106, 262] on span "Alle Ergebnisse anzeigen" at bounding box center [69, 266] width 90 height 8
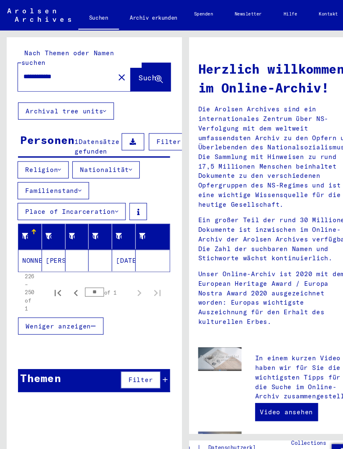
click at [31, 232] on mat-cell "NONNENBROICH" at bounding box center [28, 242] width 22 height 20
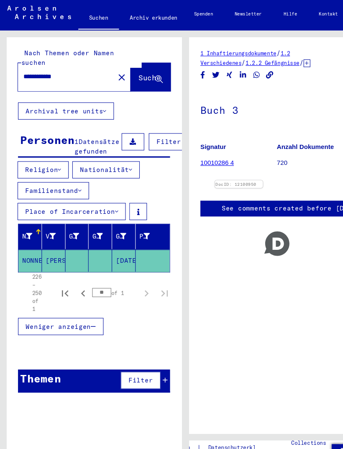
click at [236, 169] on img at bounding box center [221, 169] width 44 height 0
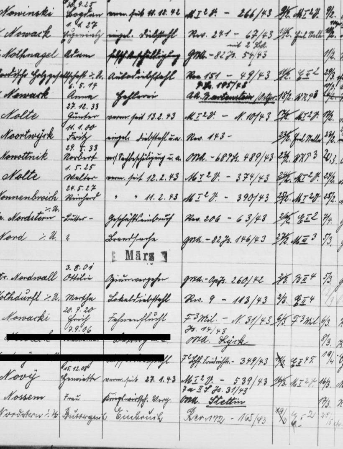
scroll to position [7, 0]
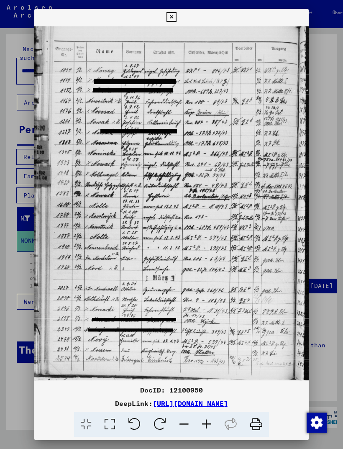
click at [176, 13] on icon at bounding box center [171, 17] width 10 height 10
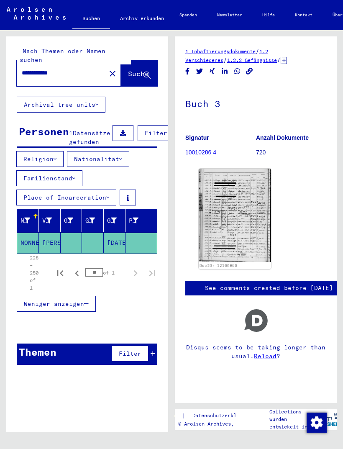
click at [60, 151] on button "Religion" at bounding box center [39, 159] width 47 height 16
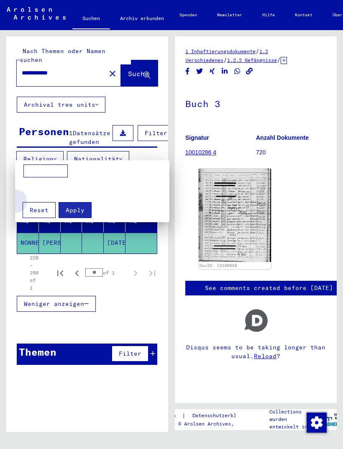
click at [41, 205] on button "Reset" at bounding box center [39, 210] width 33 height 16
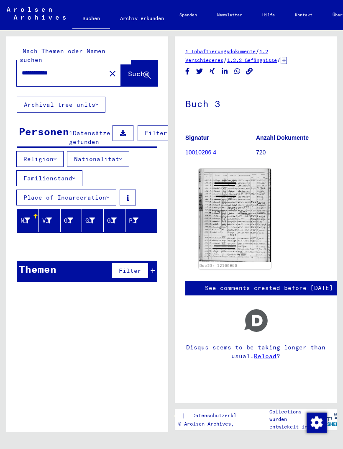
click at [125, 151] on button "Nationalität" at bounding box center [98, 159] width 62 height 16
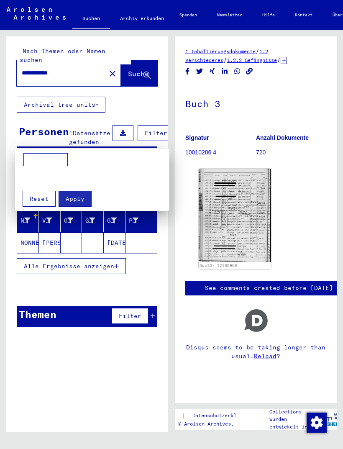
click at [41, 198] on span "Reset" at bounding box center [39, 199] width 19 height 8
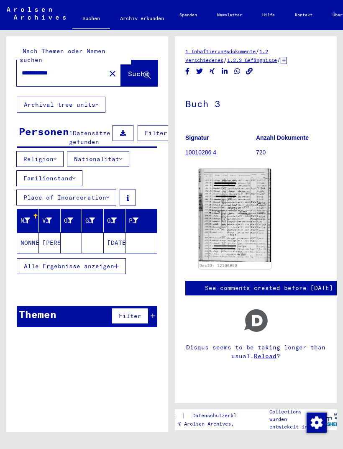
click at [73, 173] on button "Familienstand" at bounding box center [49, 178] width 66 height 16
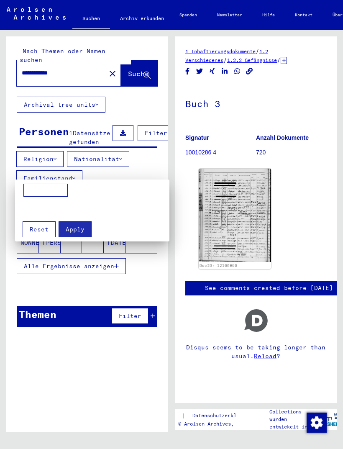
click at [41, 231] on span "Reset" at bounding box center [39, 229] width 19 height 8
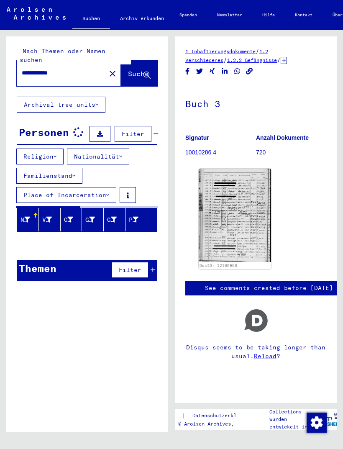
click at [108, 192] on icon at bounding box center [107, 195] width 3 height 6
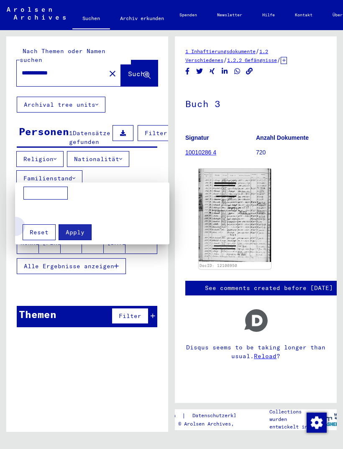
click at [41, 230] on span "Reset" at bounding box center [39, 232] width 19 height 8
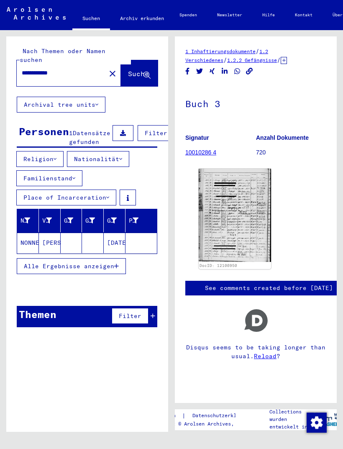
scroll to position [0, 0]
